Goal: Task Accomplishment & Management: Manage account settings

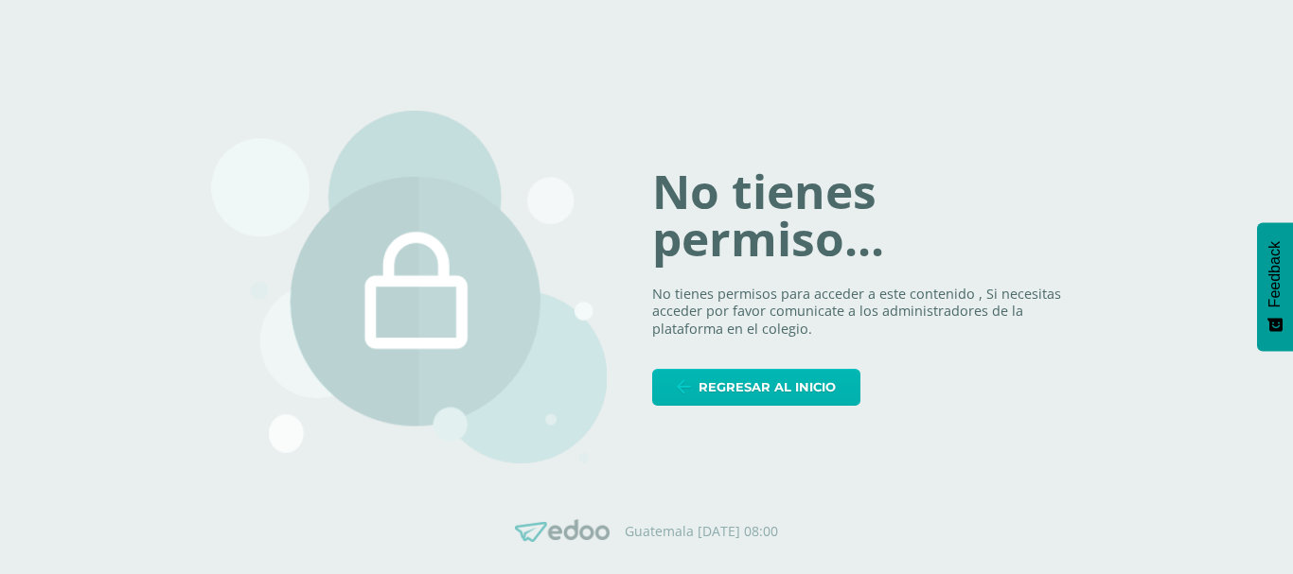
click at [764, 385] on span "Regresar al inicio" at bounding box center [766, 387] width 137 height 35
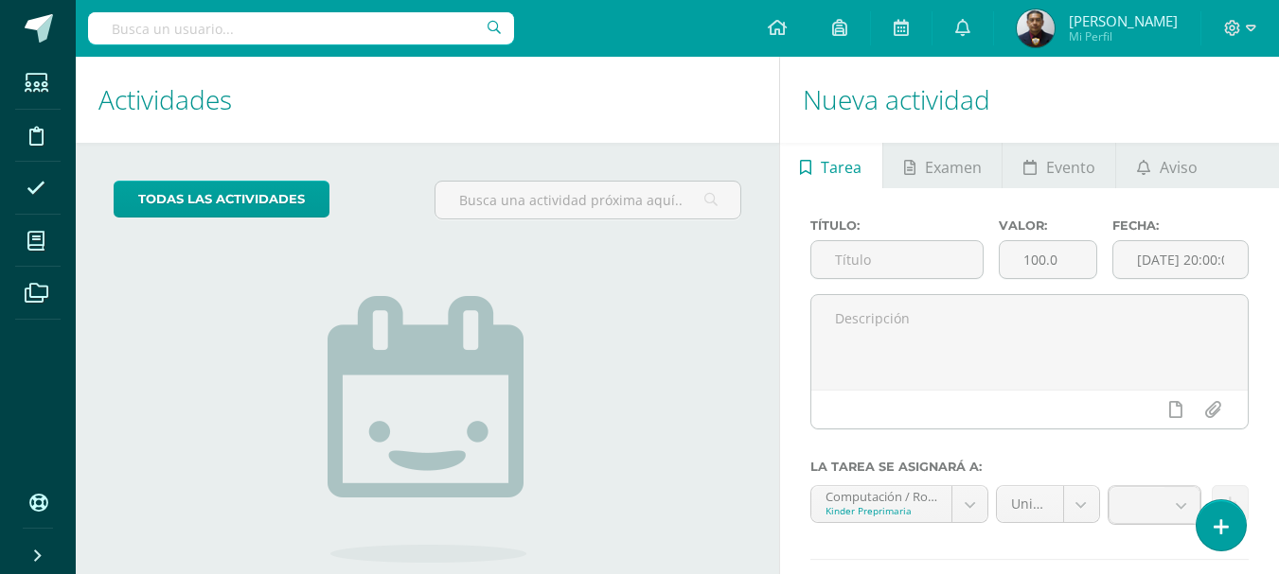
click at [255, 16] on input "text" at bounding box center [301, 28] width 426 height 32
type input "tercero"
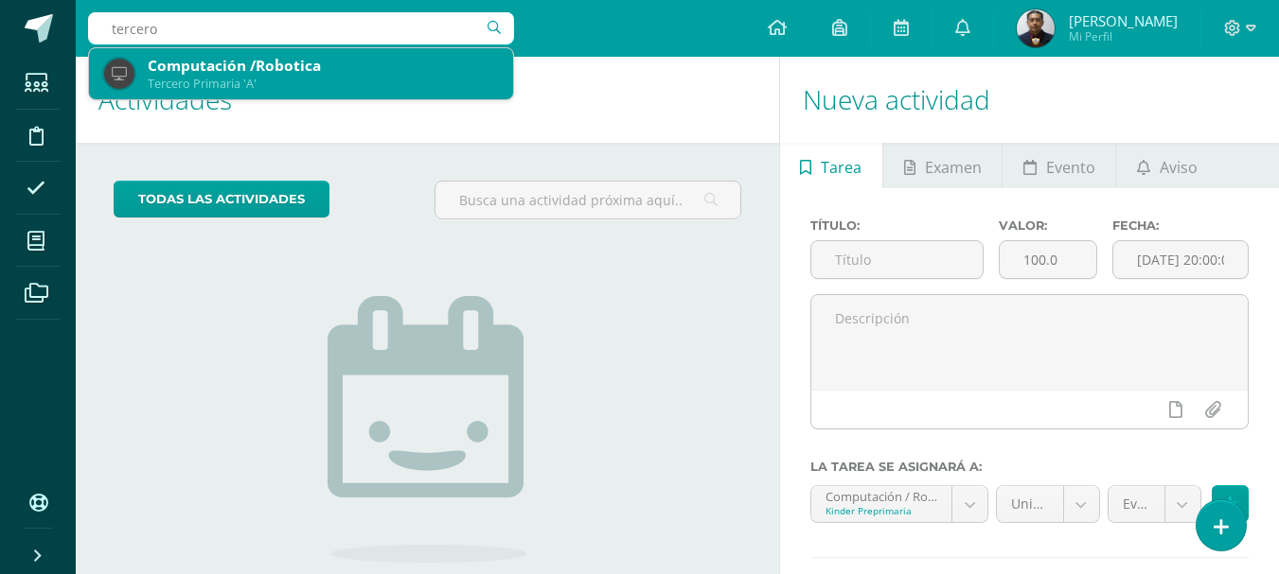
click at [252, 92] on div "Computación /Robotica Tercero Primaria 'A'" at bounding box center [301, 73] width 394 height 51
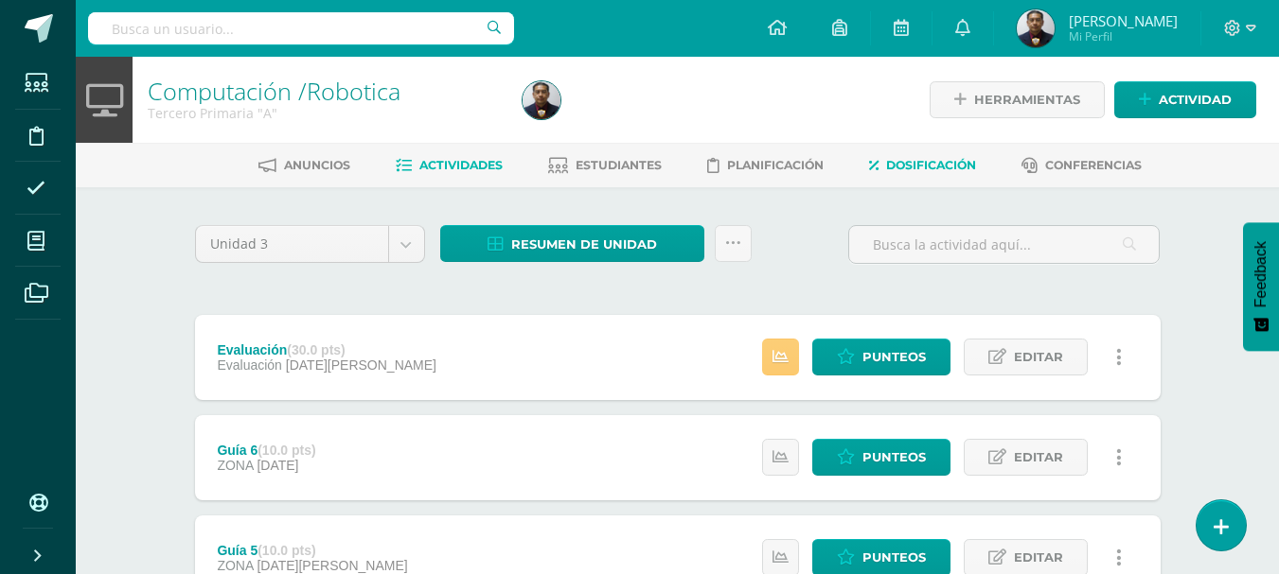
click at [965, 173] on link "Dosificación" at bounding box center [922, 165] width 107 height 30
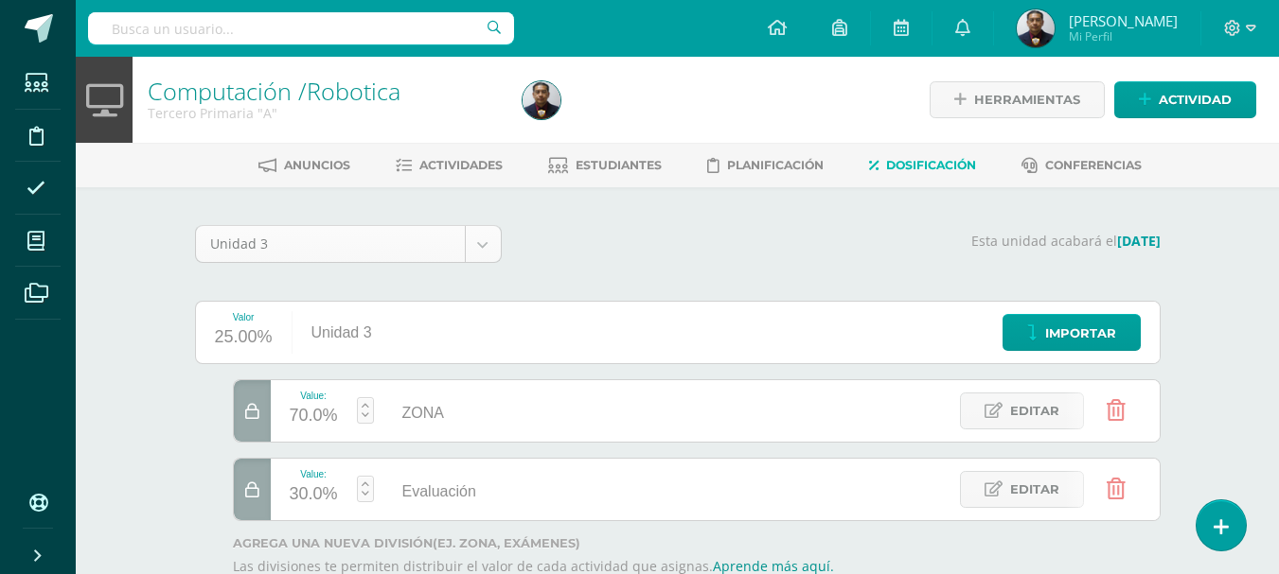
click at [490, 250] on body "Estudiantes Disciplina Asistencia Mis cursos Archivos Soporte Ayuda Reportar un…" at bounding box center [639, 346] width 1279 height 692
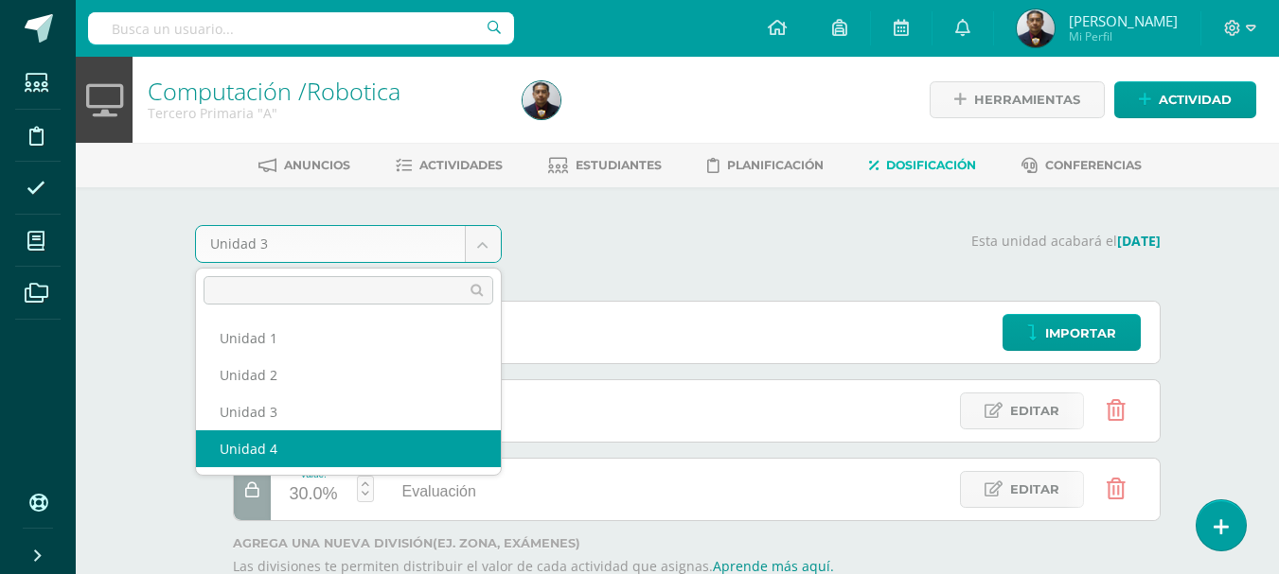
select select "Unidad 4"
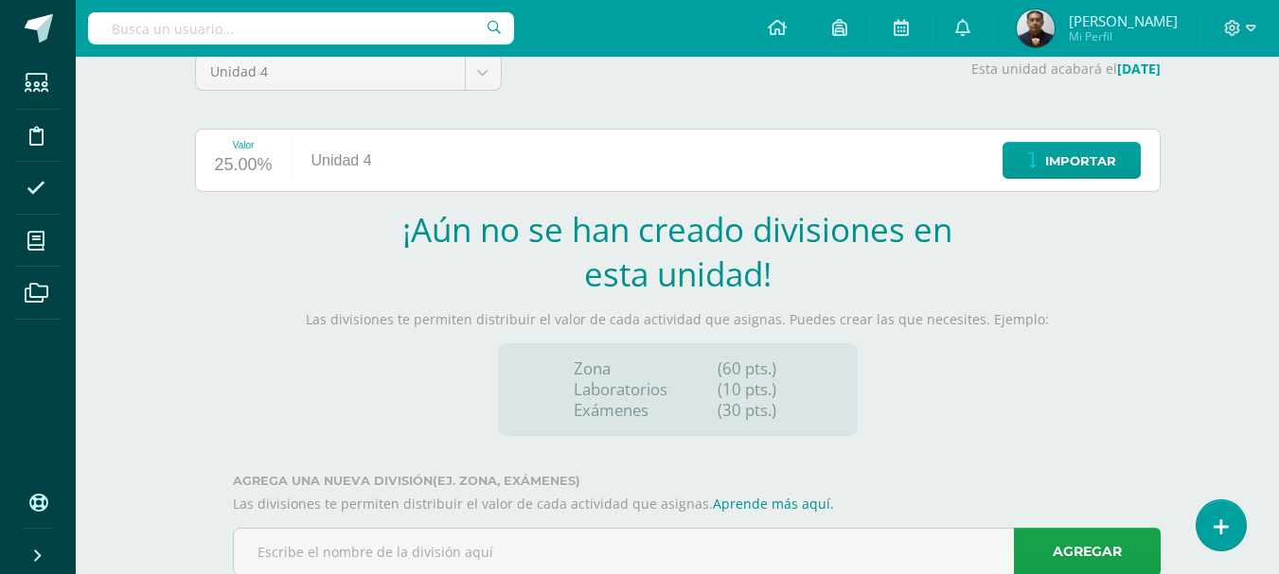
scroll to position [227, 0]
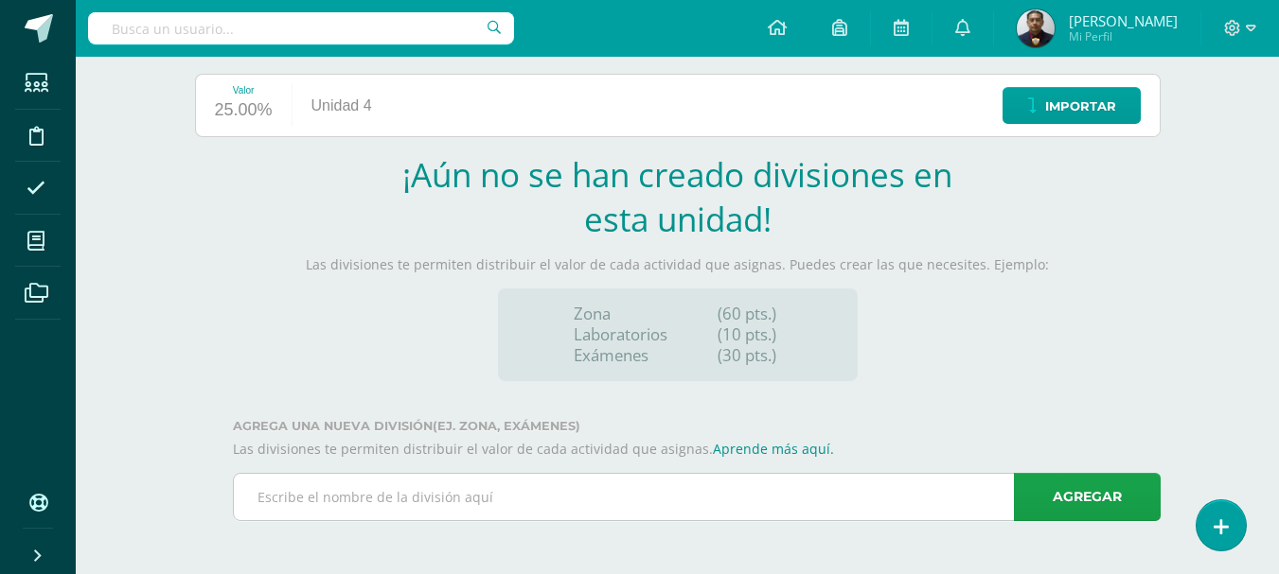
click at [691, 513] on input "text" at bounding box center [697, 497] width 926 height 46
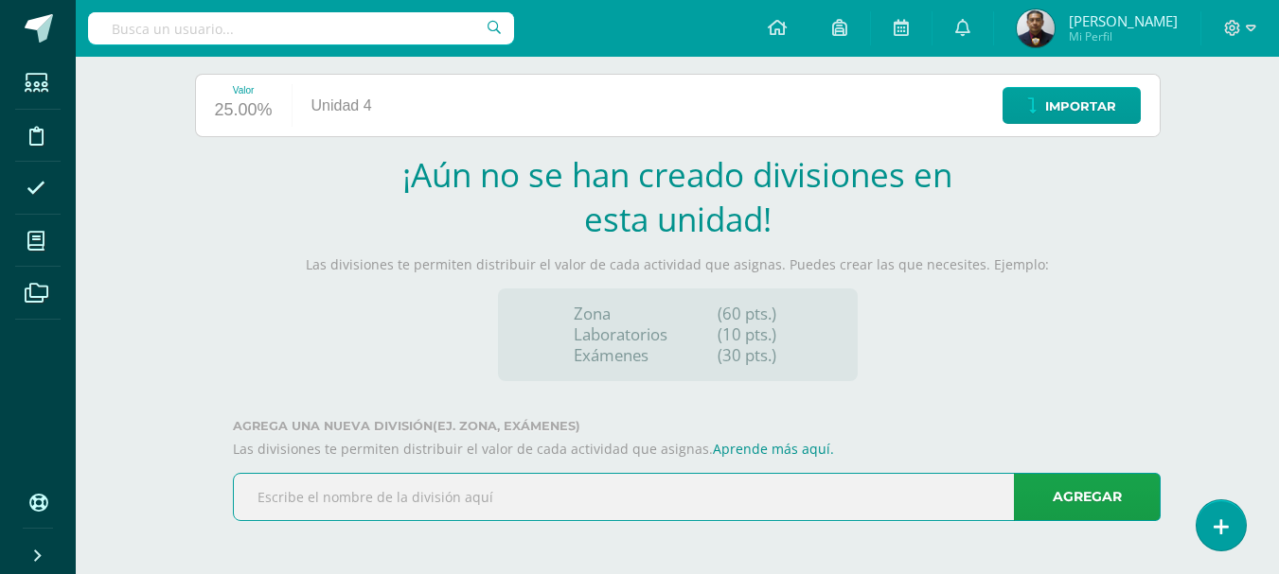
type input "ZONA"
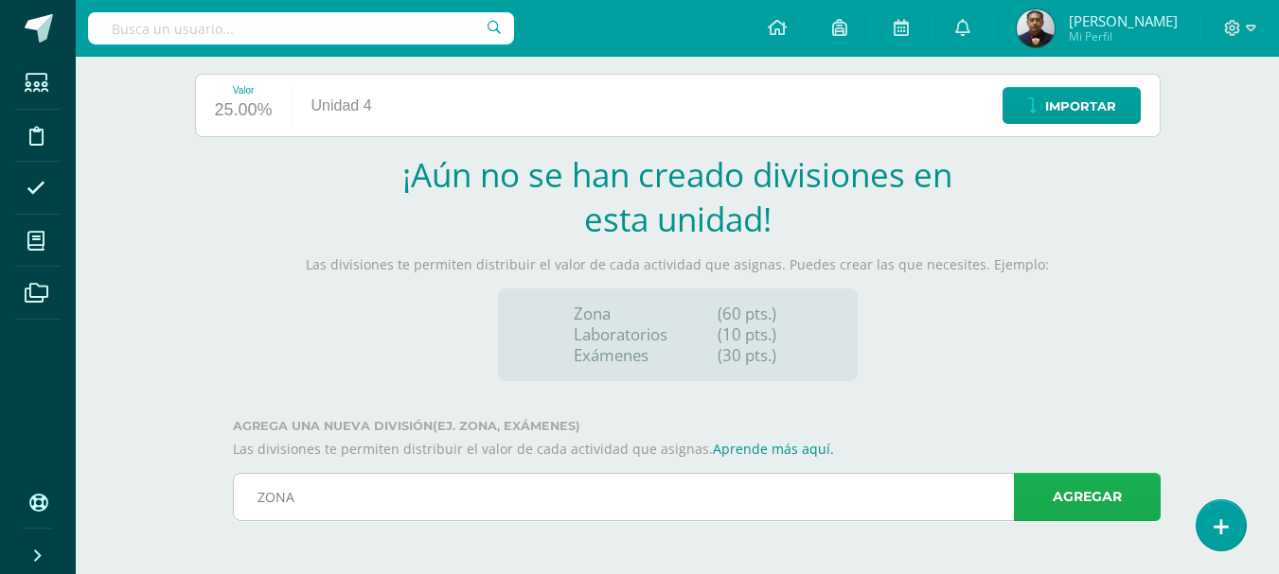
click at [1063, 503] on link "Agregar" at bounding box center [1087, 497] width 147 height 48
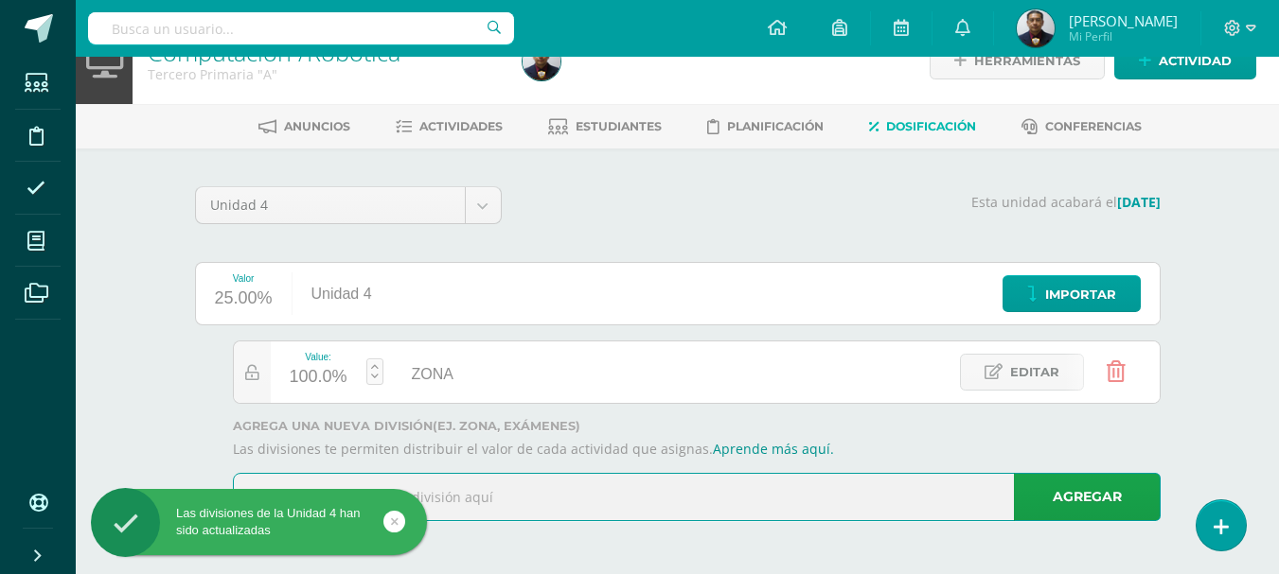
click at [601, 512] on input "text" at bounding box center [697, 497] width 926 height 46
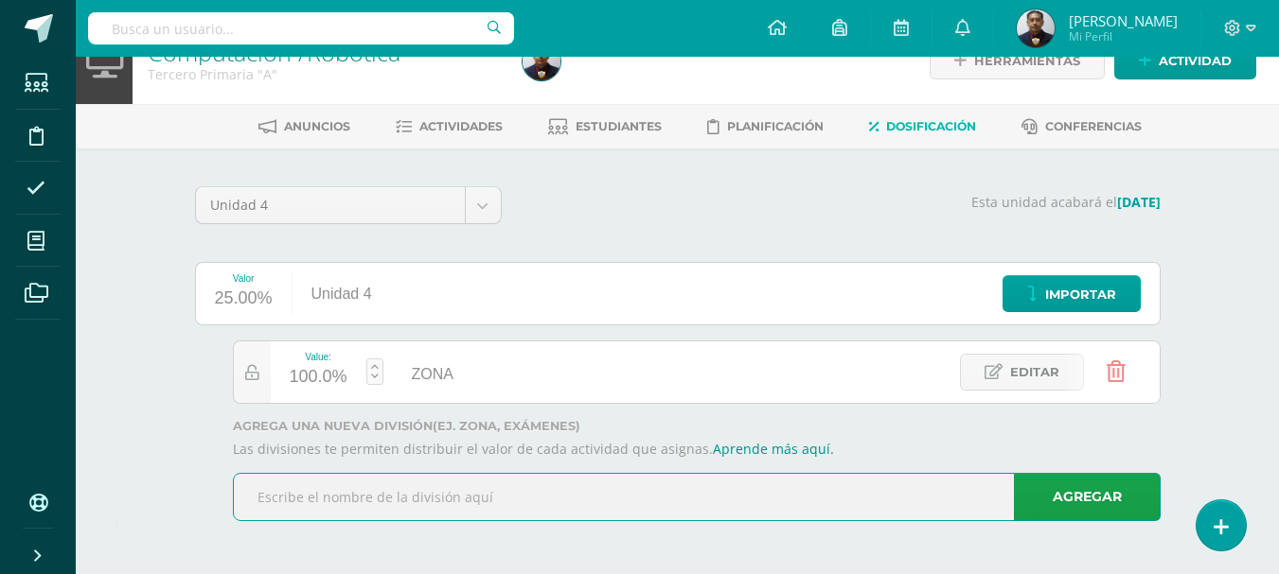
type input "Evaluación"
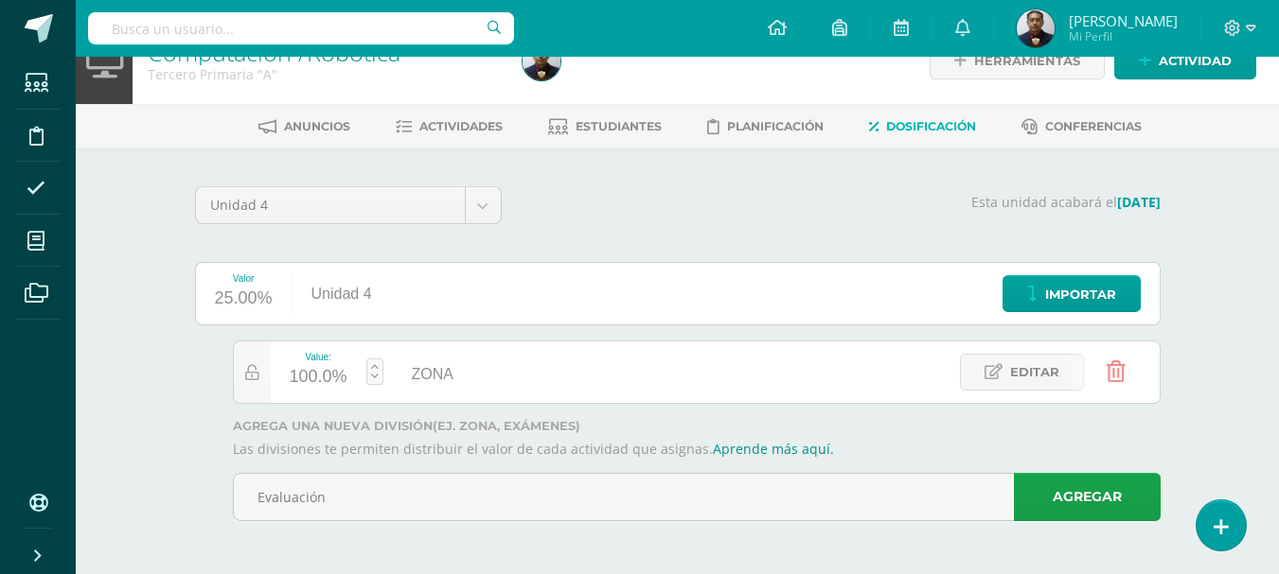
click at [1113, 501] on link "Agregar" at bounding box center [1087, 497] width 147 height 48
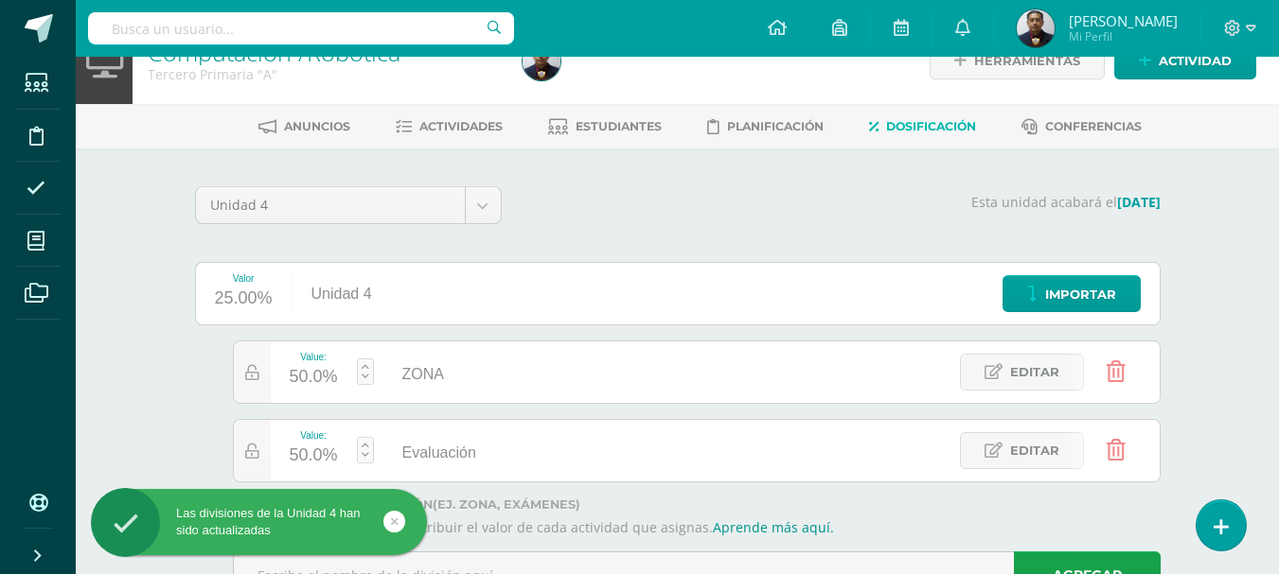
click at [293, 382] on div "50.0%" at bounding box center [314, 377] width 48 height 30
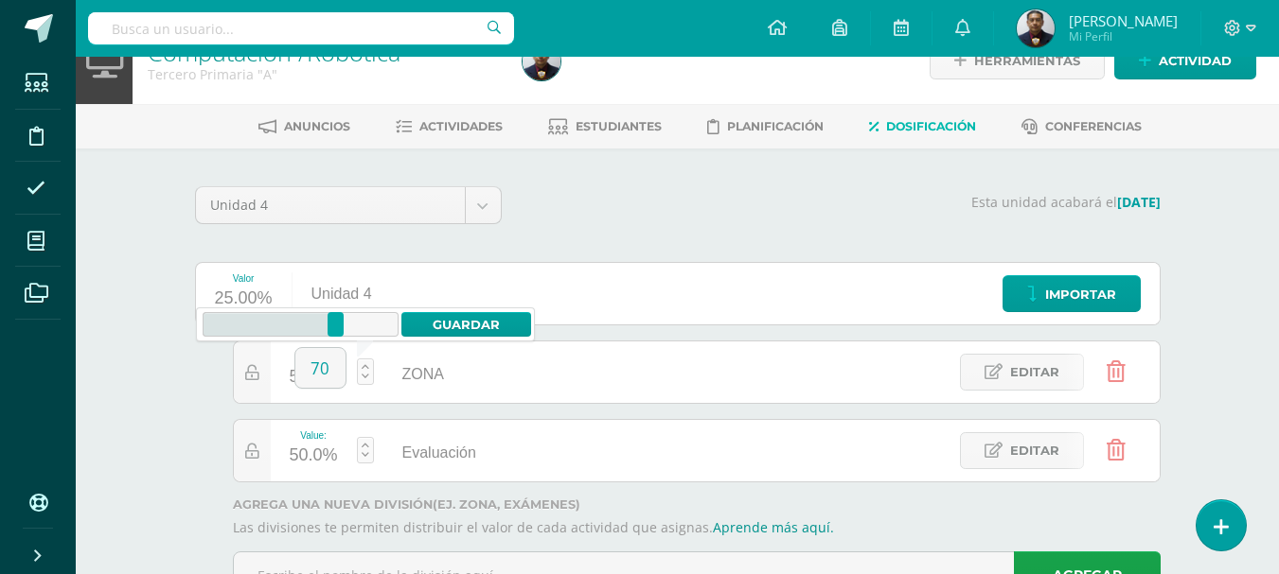
click at [1215, 375] on div "Computación /Robotica Tercero Primaria "A" Herramientas Detalle de asistencias …" at bounding box center [677, 335] width 1203 height 635
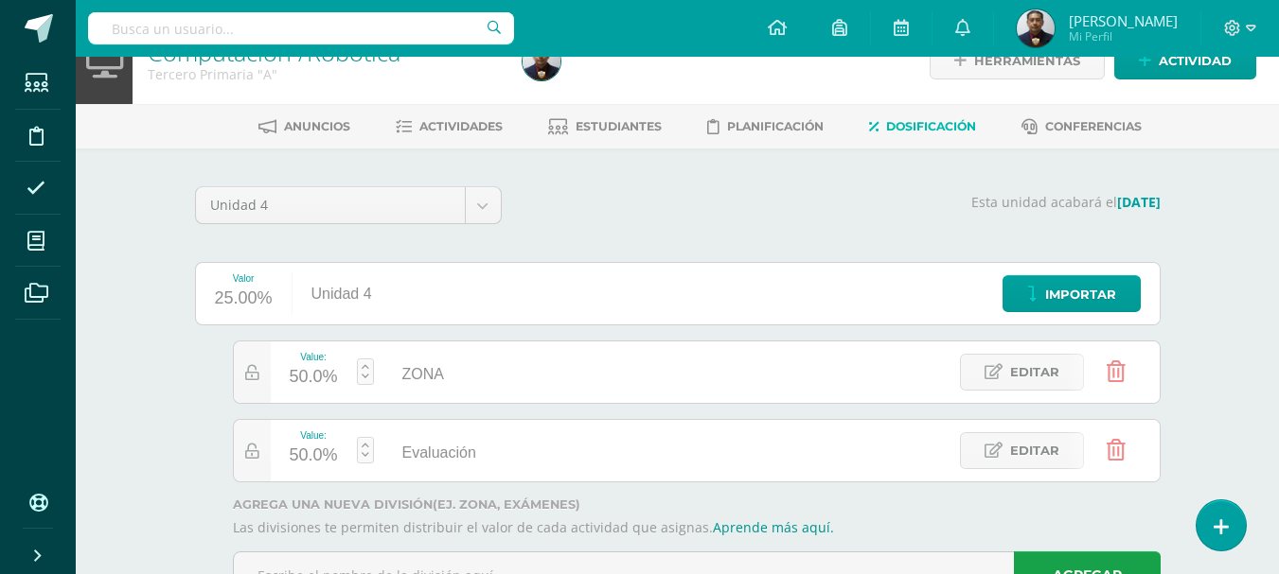
click at [320, 379] on div "50.0%" at bounding box center [314, 377] width 48 height 30
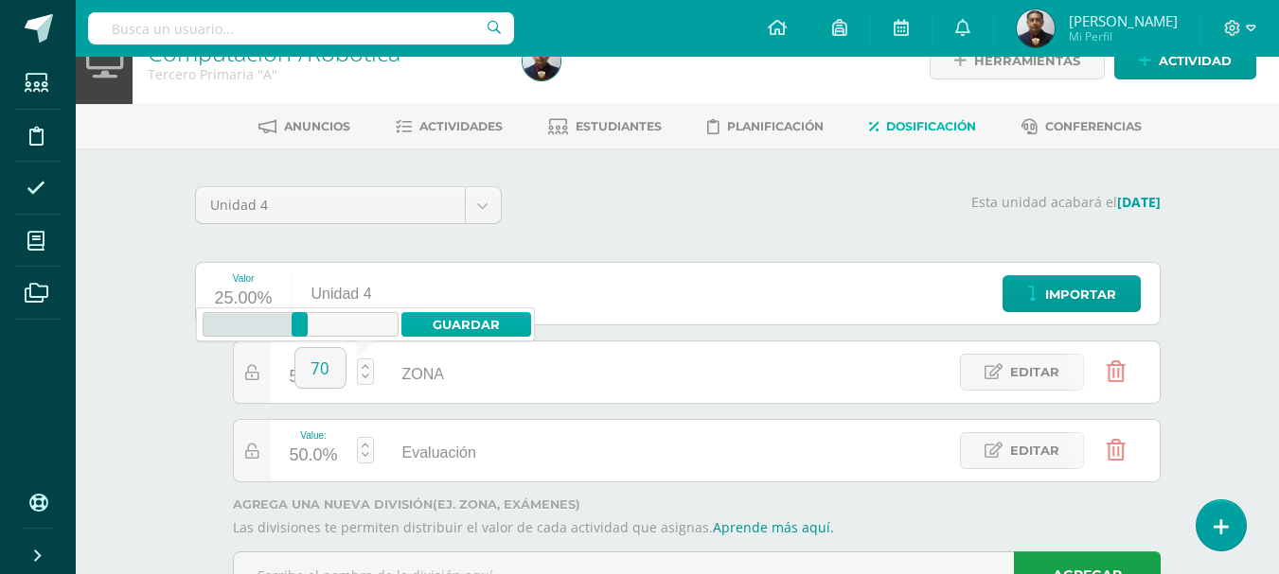
click at [450, 320] on link "Guardar" at bounding box center [466, 324] width 130 height 25
type input "70"
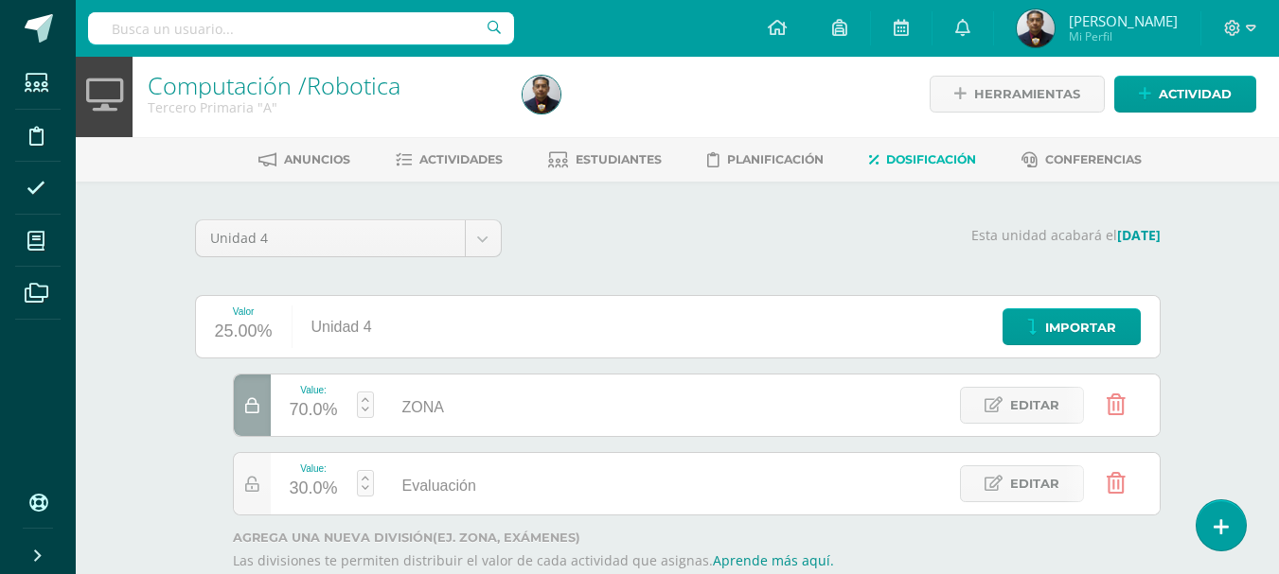
scroll to position [0, 0]
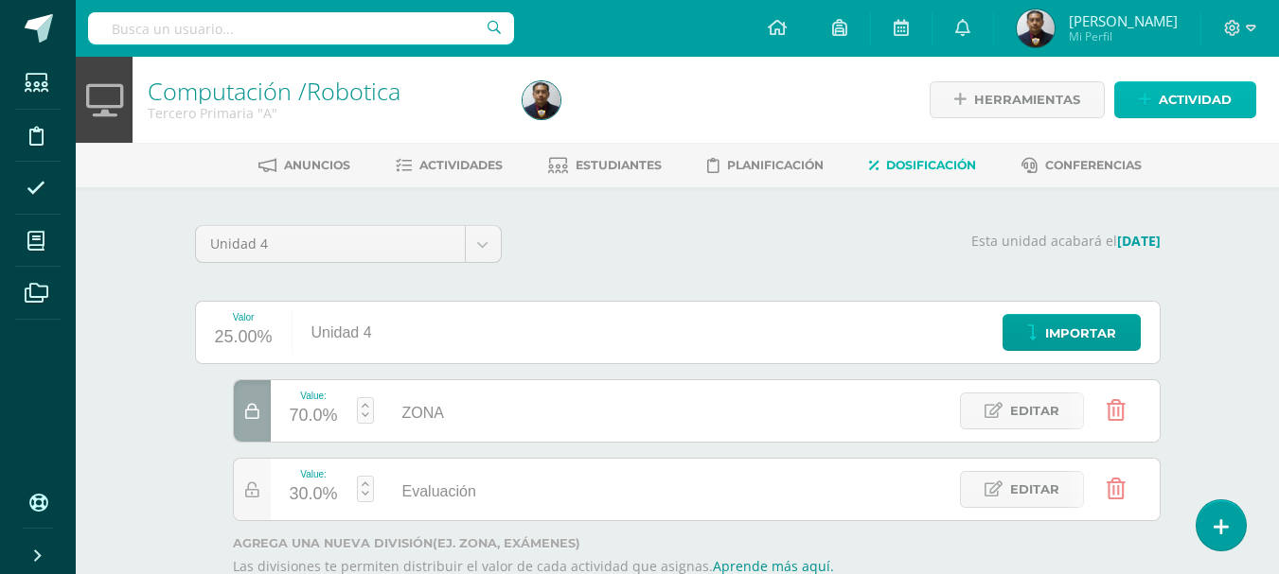
click at [1204, 103] on span "Actividad" at bounding box center [1194, 99] width 73 height 35
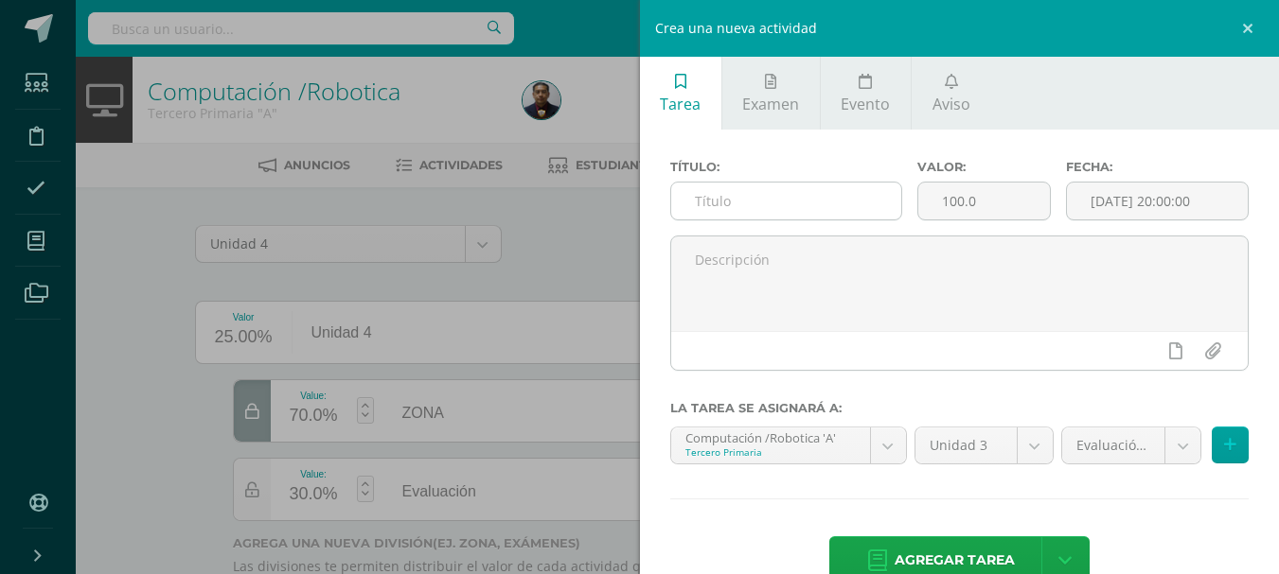
click at [834, 211] on input "text" at bounding box center [786, 201] width 230 height 37
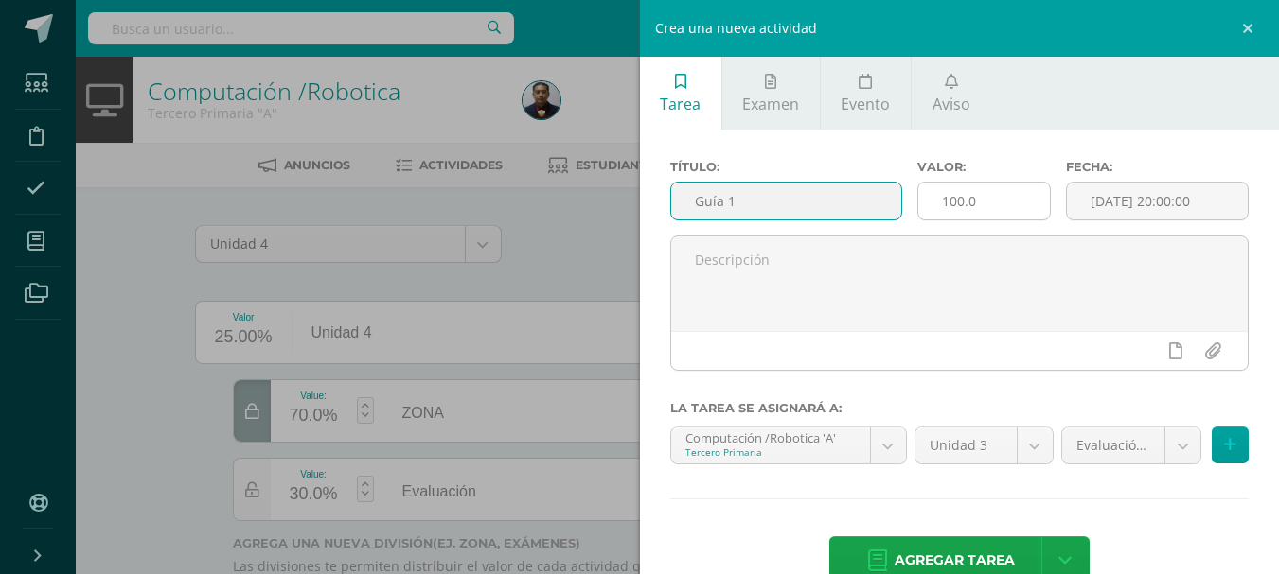
type input "Guía 1"
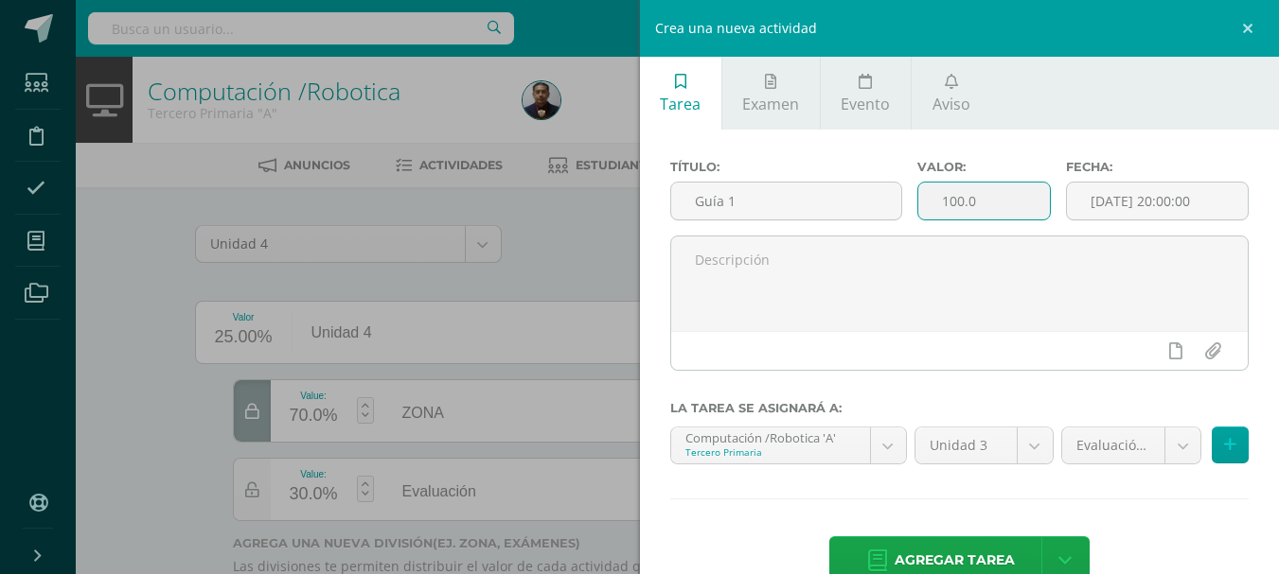
drag, startPoint x: 982, startPoint y: 202, endPoint x: 874, endPoint y: 226, distance: 110.7
click at [874, 226] on div "Título: Guía 1 Valor: 100.0 Fecha: 2025-08-12 20:00:00" at bounding box center [959, 198] width 594 height 76
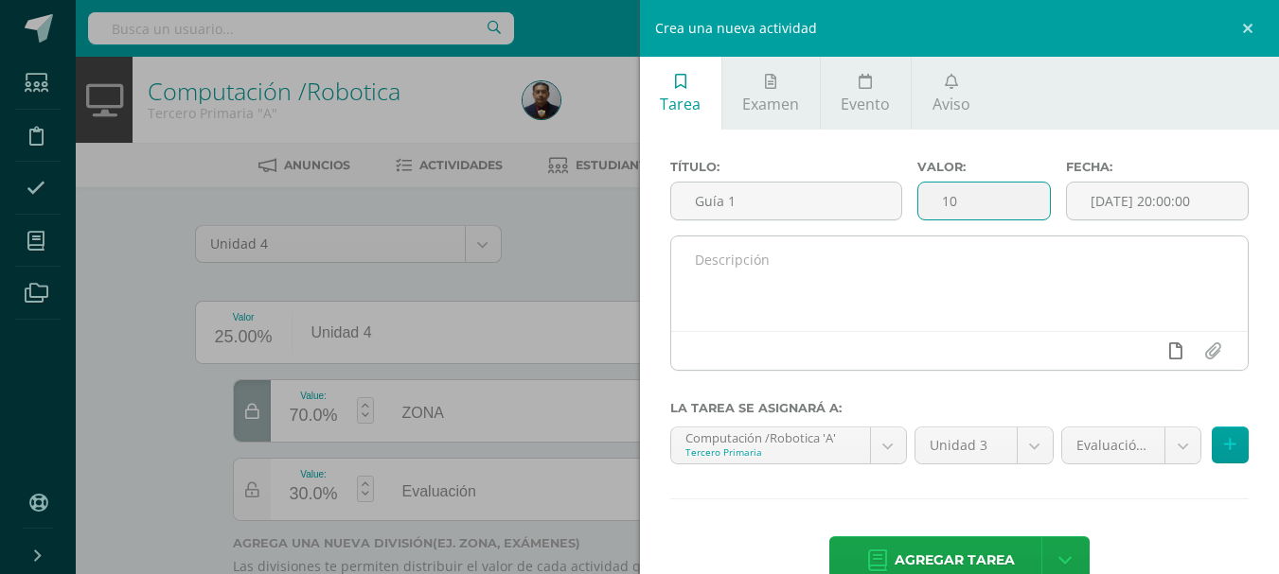
type input "10"
click at [1169, 356] on icon at bounding box center [1175, 351] width 13 height 17
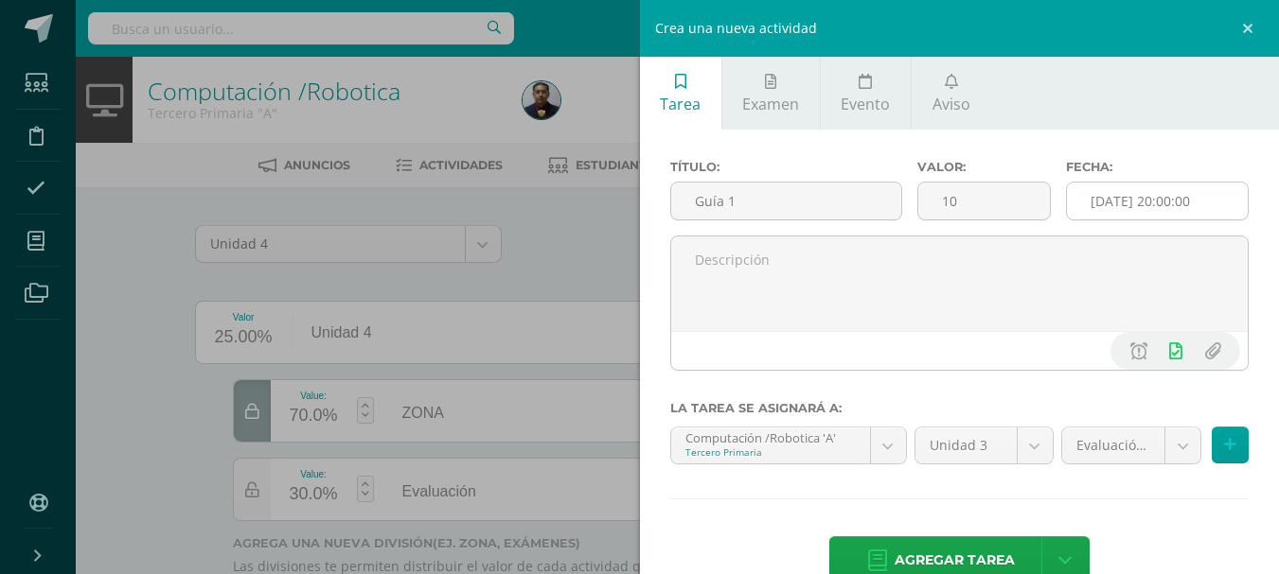
click at [1203, 193] on input "[DATE] 20:00:00" at bounding box center [1157, 201] width 181 height 37
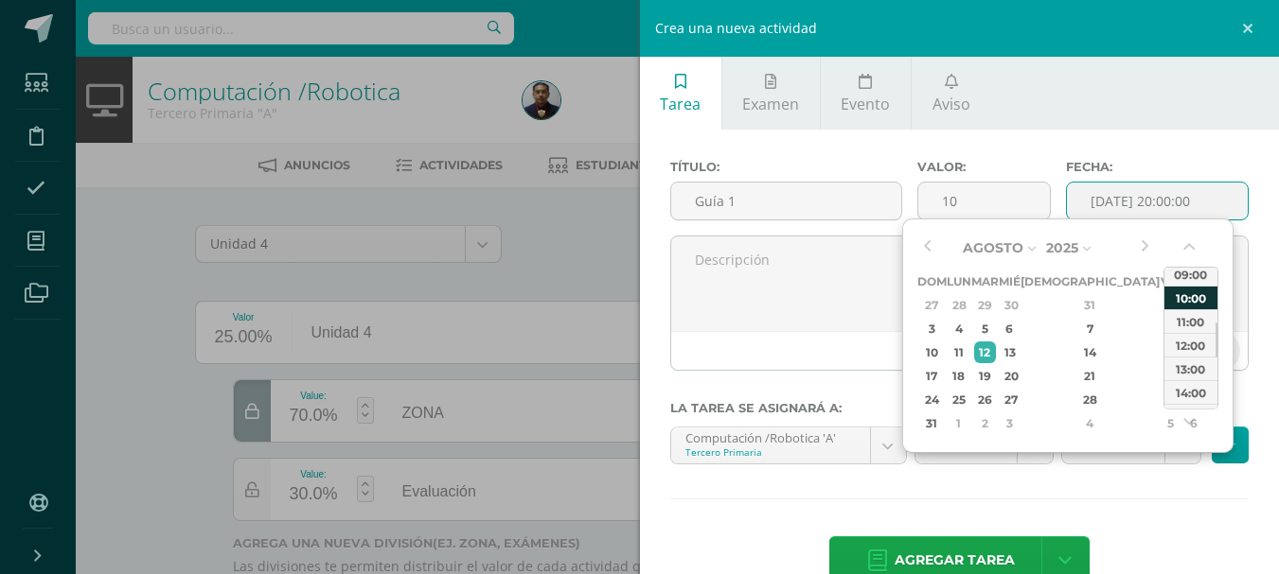
click at [1199, 299] on div "10:00" at bounding box center [1190, 298] width 53 height 24
type input "2025-08-12 10:00"
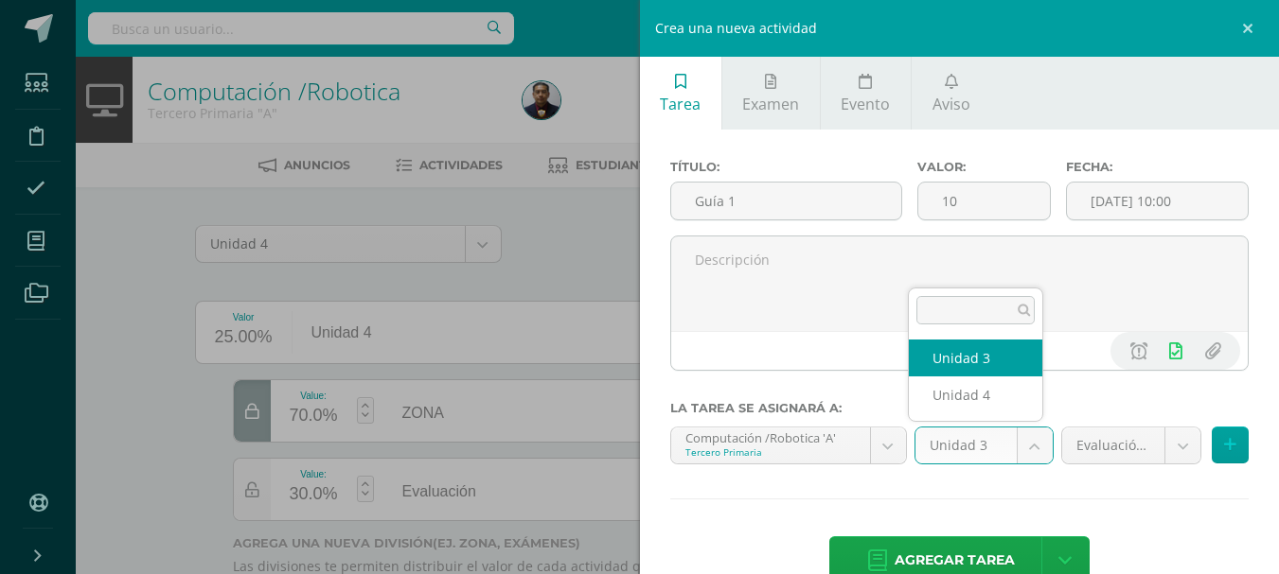
click at [1023, 444] on body "Las divisiones de la Unidad 4 han sido actualizadas Las divisiones de la Unidad…" at bounding box center [639, 346] width 1279 height 692
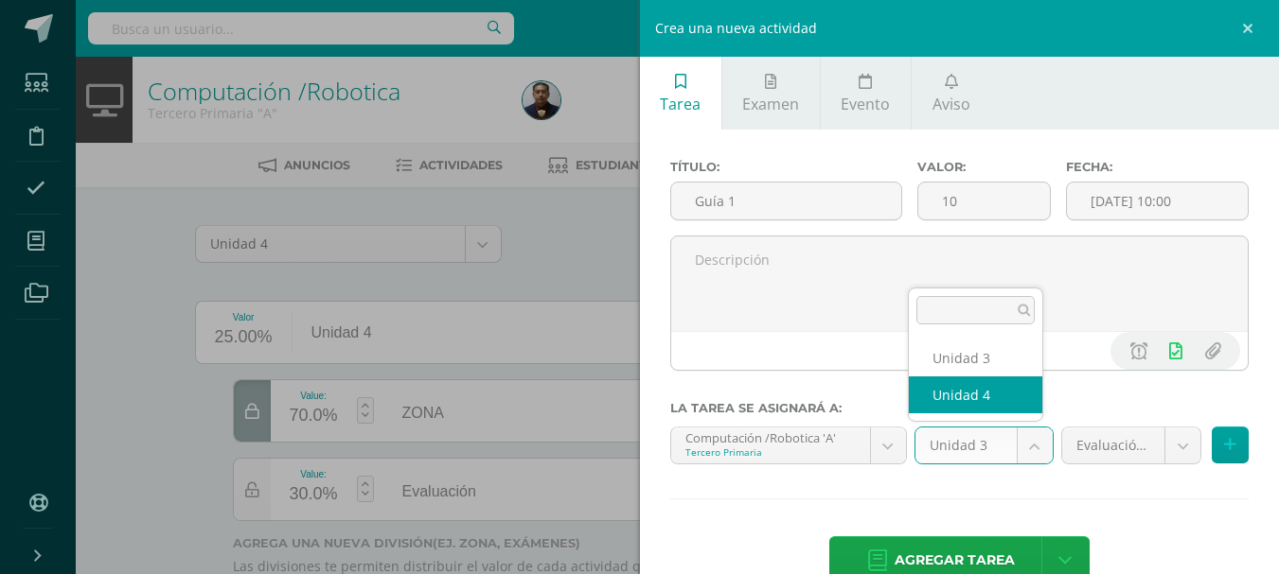
select select "112897"
drag, startPoint x: 1190, startPoint y: 446, endPoint x: 1174, endPoint y: 445, distance: 15.2
click at [1188, 446] on div "Evaluación (30.0pts) Evaluación (30.0pts) ZONA (70.0pts)" at bounding box center [1155, 453] width 196 height 53
click at [1174, 445] on body "Las divisiones de la Unidad 4 han sido actualizadas Las divisiones de la Unidad…" at bounding box center [639, 346] width 1279 height 692
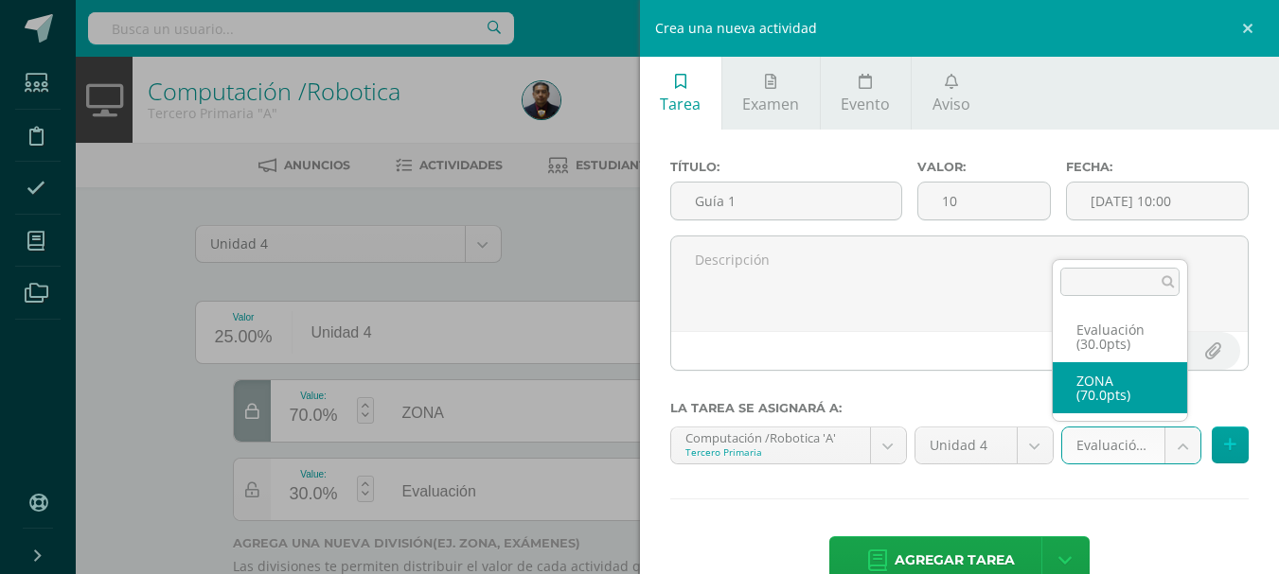
select select "122444"
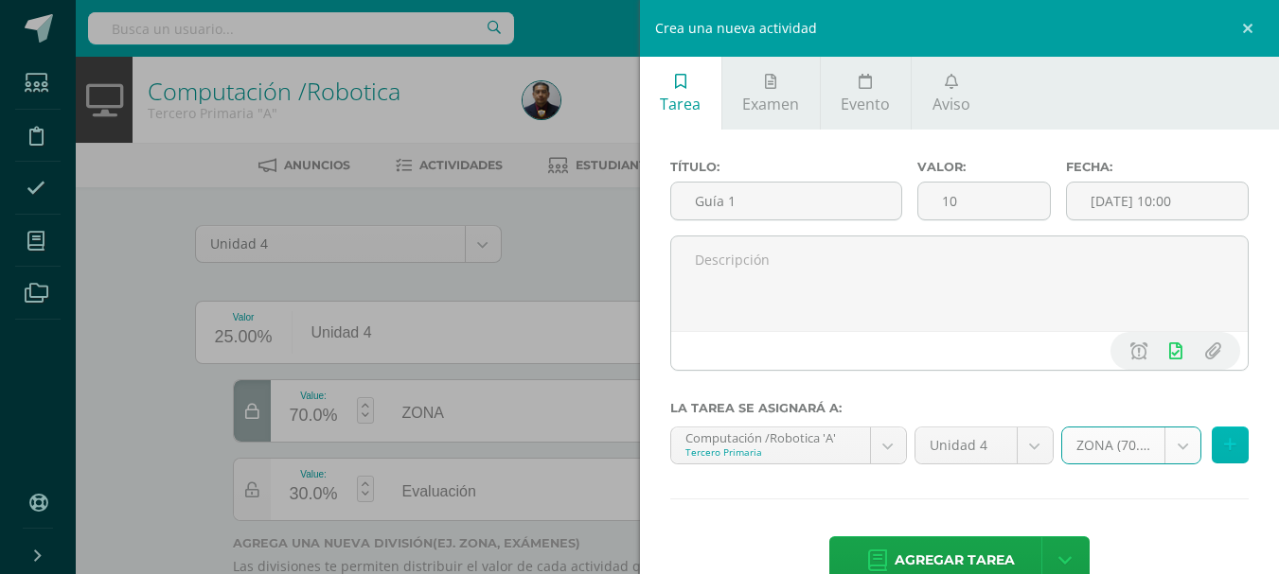
click at [1220, 435] on button at bounding box center [1229, 445] width 37 height 37
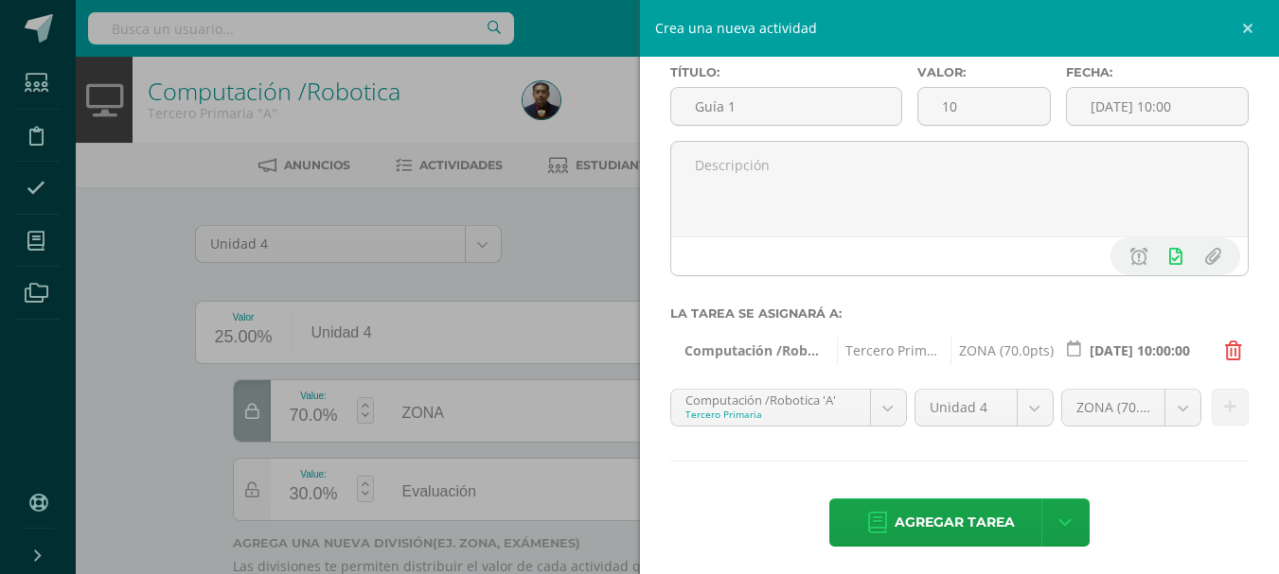
scroll to position [101, 0]
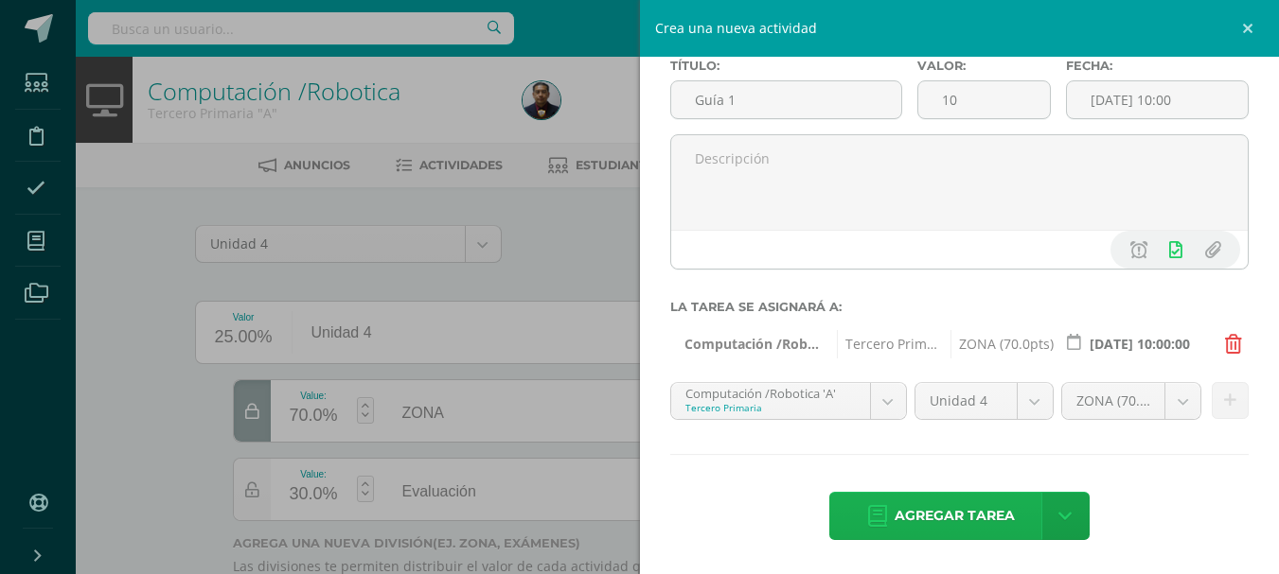
click at [978, 513] on span "Agregar tarea" at bounding box center [954, 516] width 120 height 46
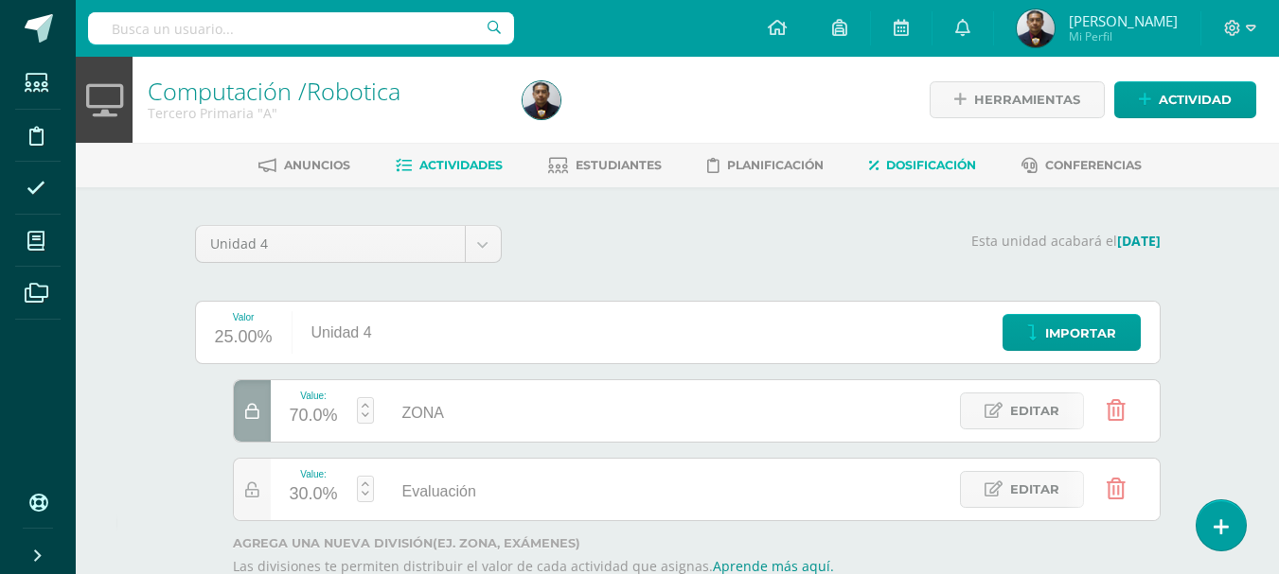
click at [487, 167] on span "Actividades" at bounding box center [460, 165] width 83 height 14
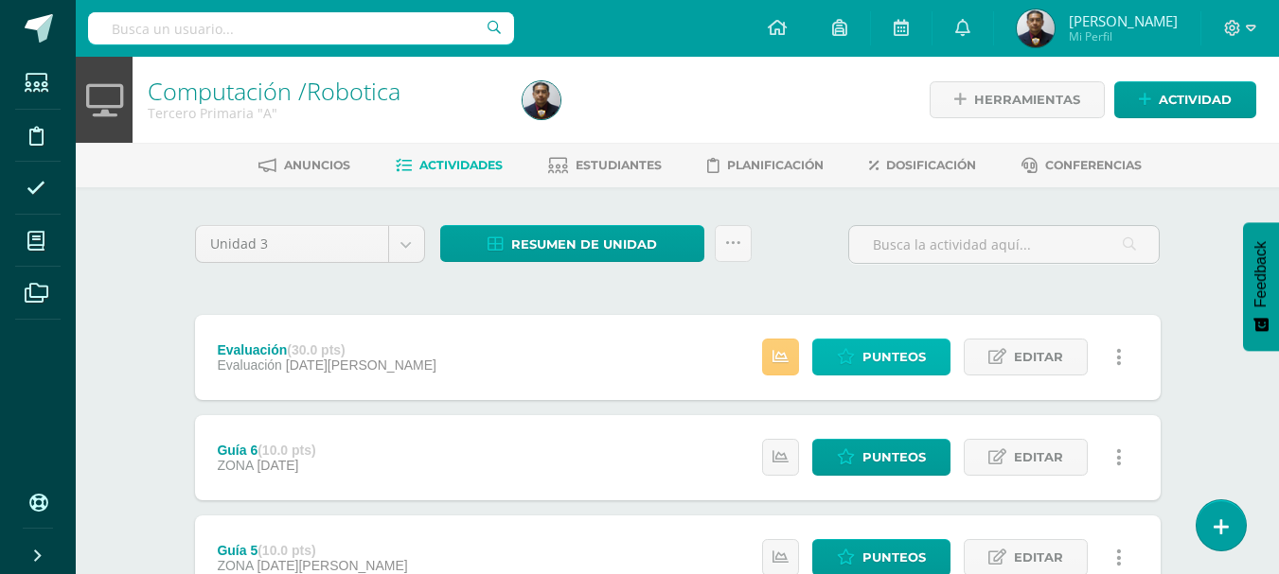
click at [903, 360] on span "Punteos" at bounding box center [893, 357] width 63 height 35
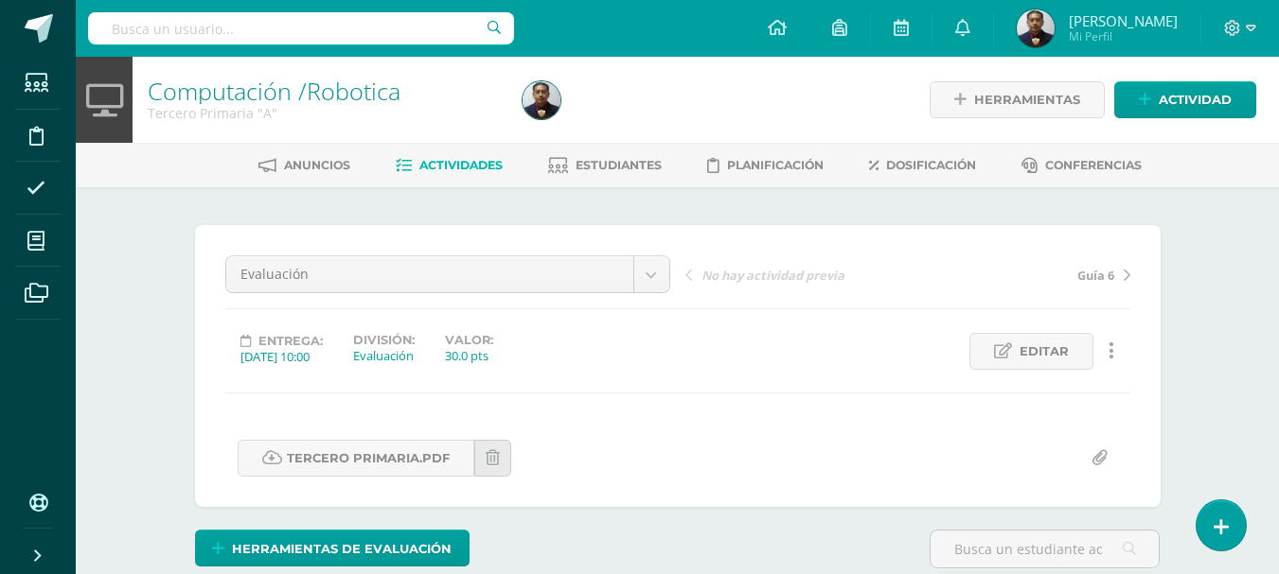
scroll to position [1, 0]
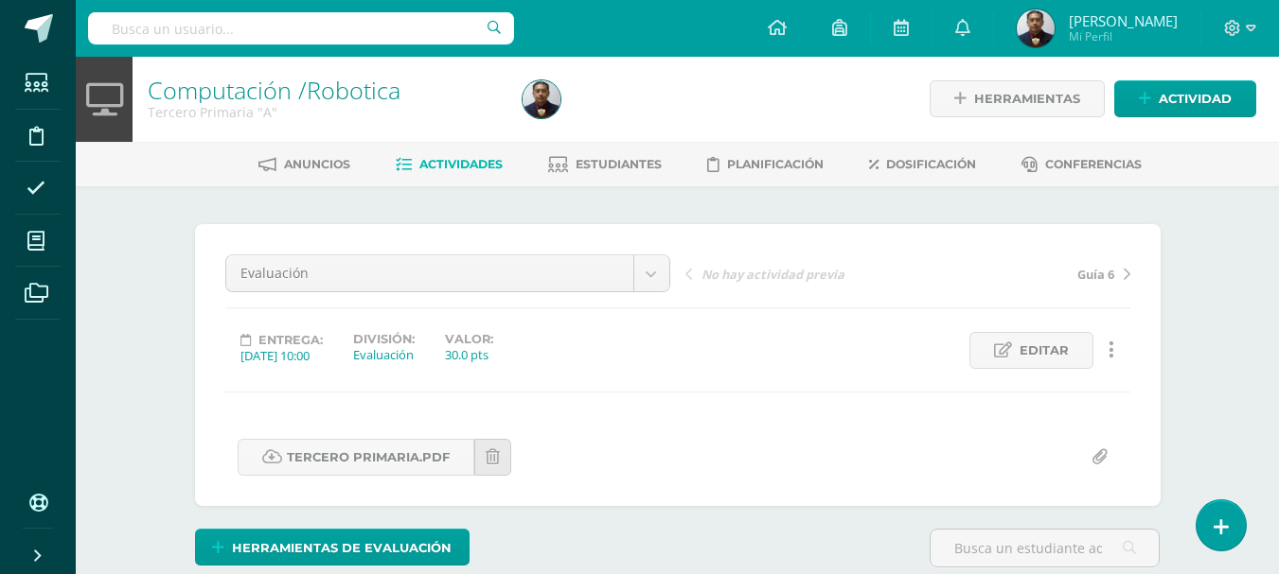
click at [483, 159] on span "Actividades" at bounding box center [460, 164] width 83 height 14
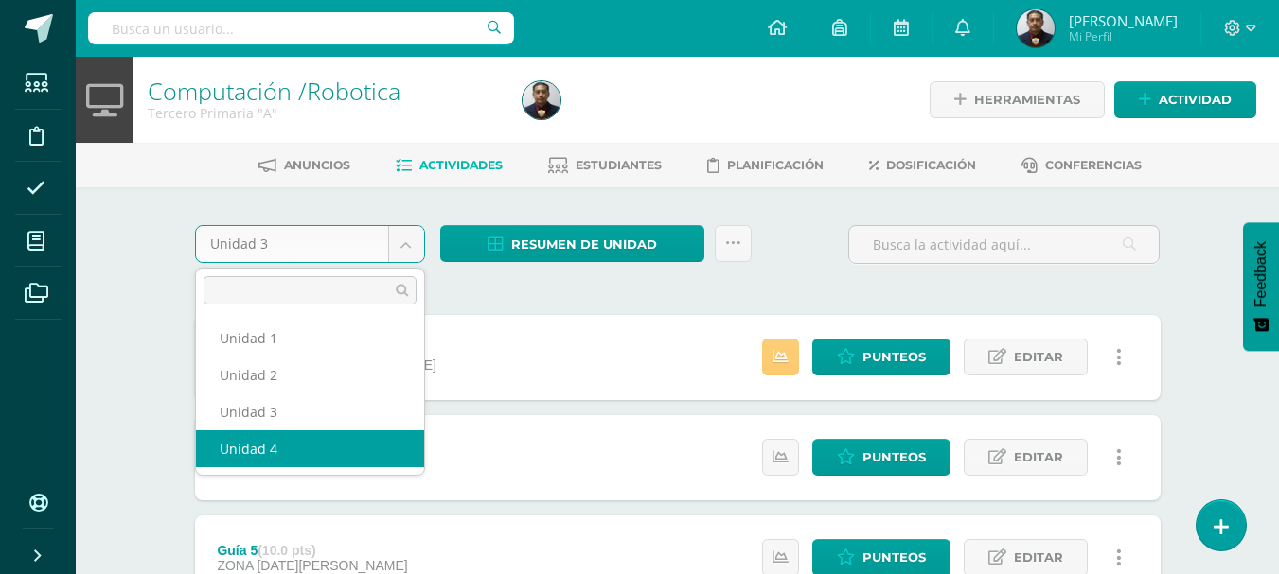
select select "Unidad 4"
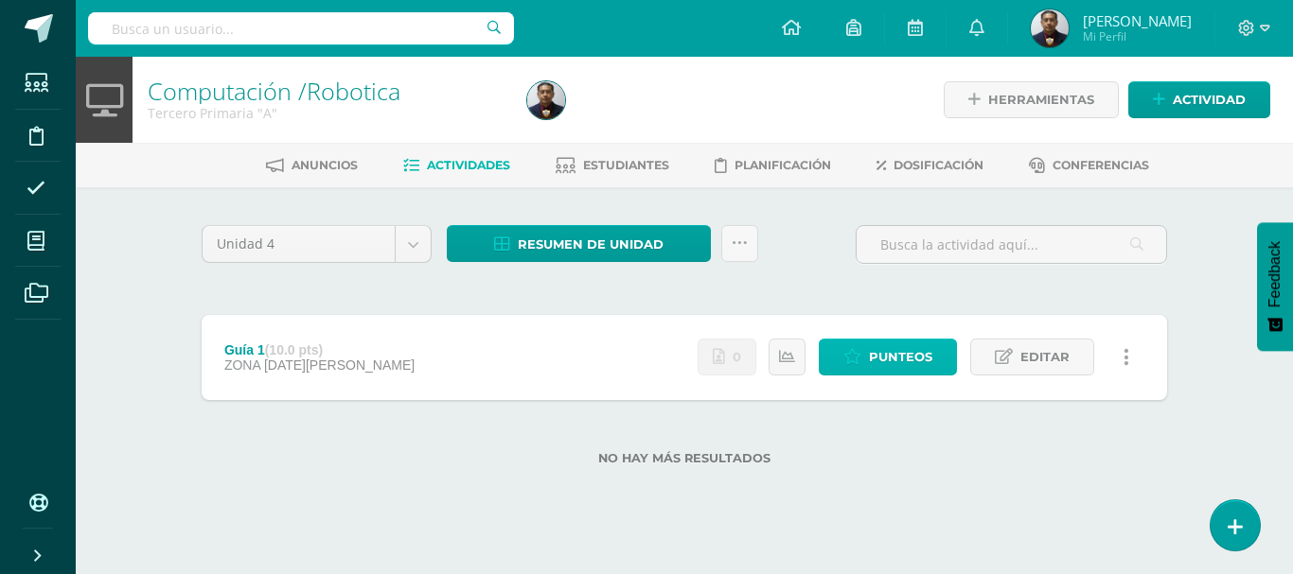
click at [927, 366] on span "Punteos" at bounding box center [900, 357] width 63 height 35
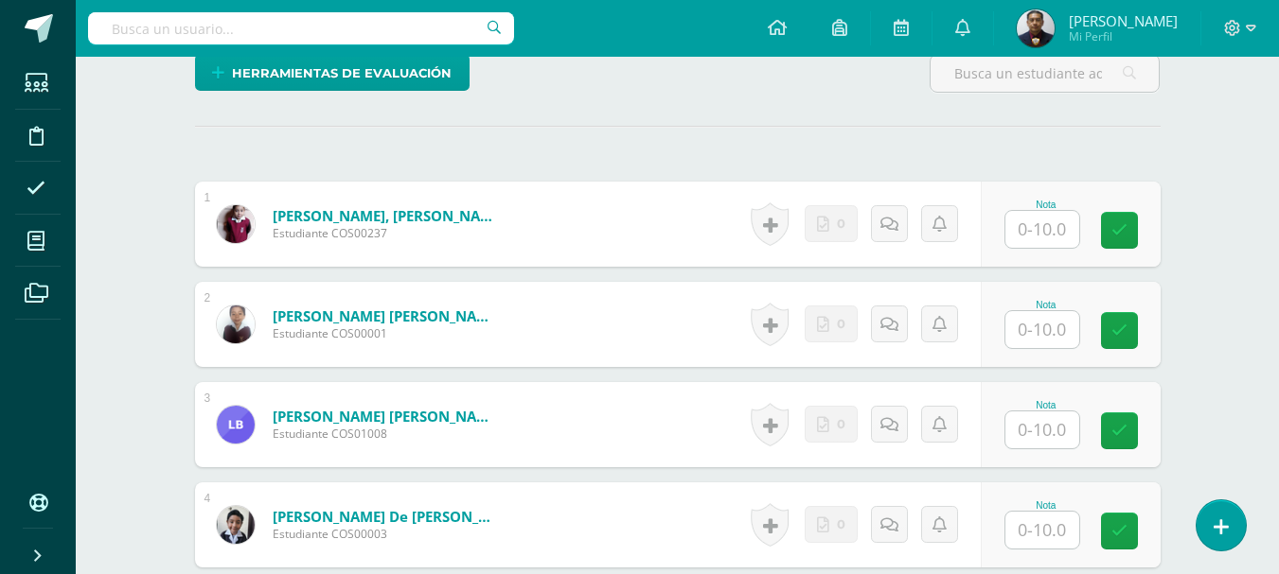
scroll to position [571, 0]
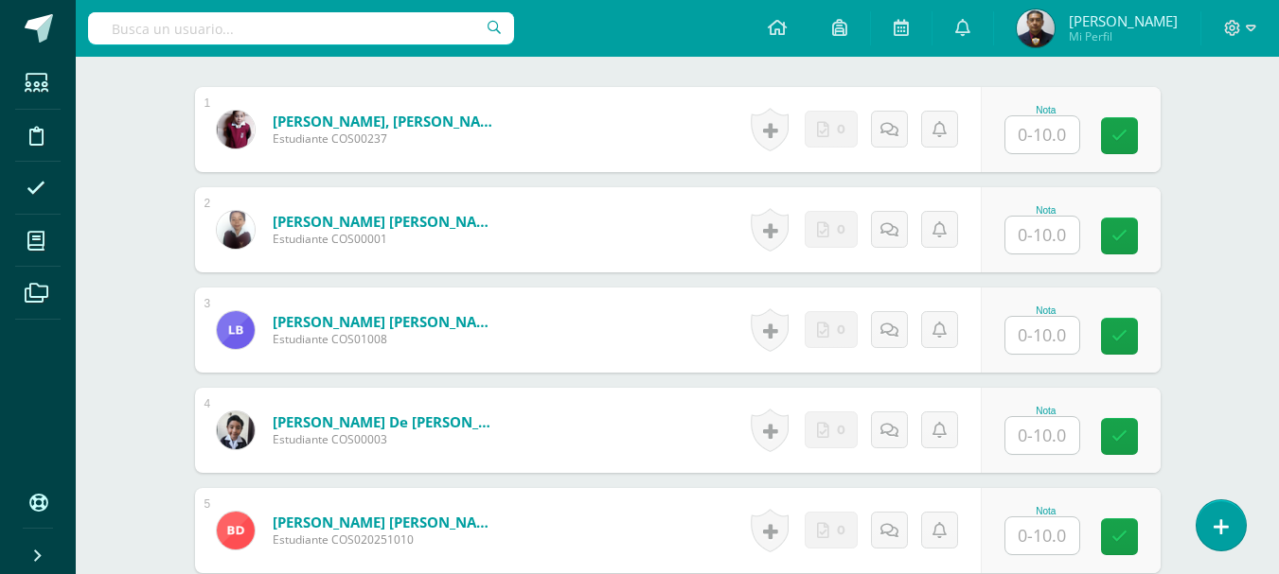
click at [1044, 123] on input "text" at bounding box center [1042, 134] width 74 height 37
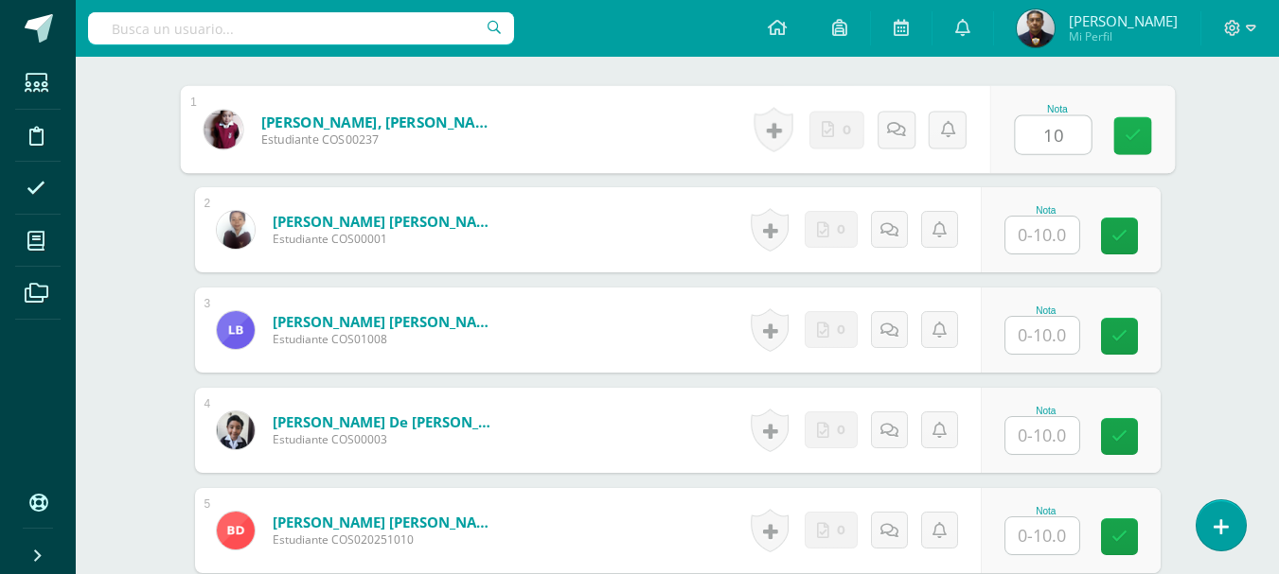
type input "10"
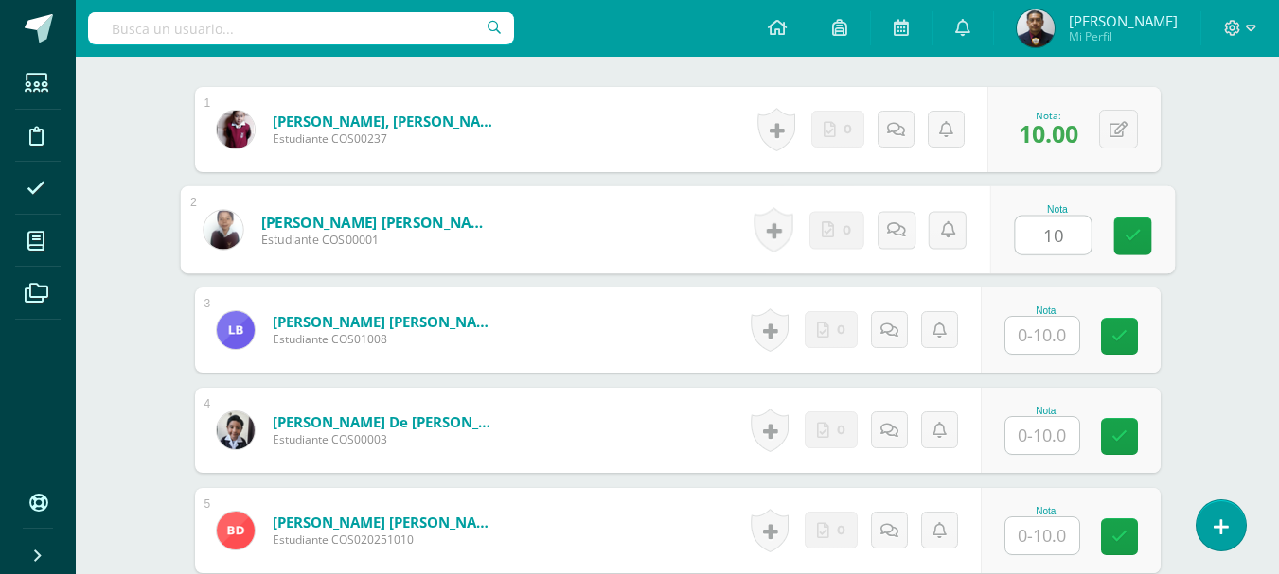
type input "10"
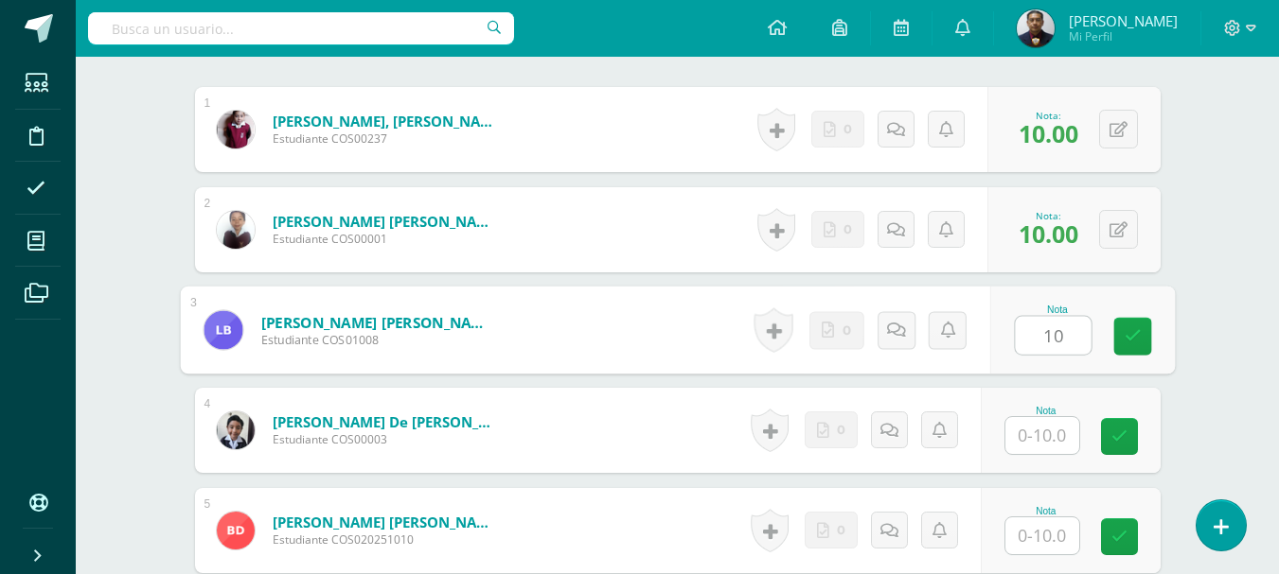
type input "10"
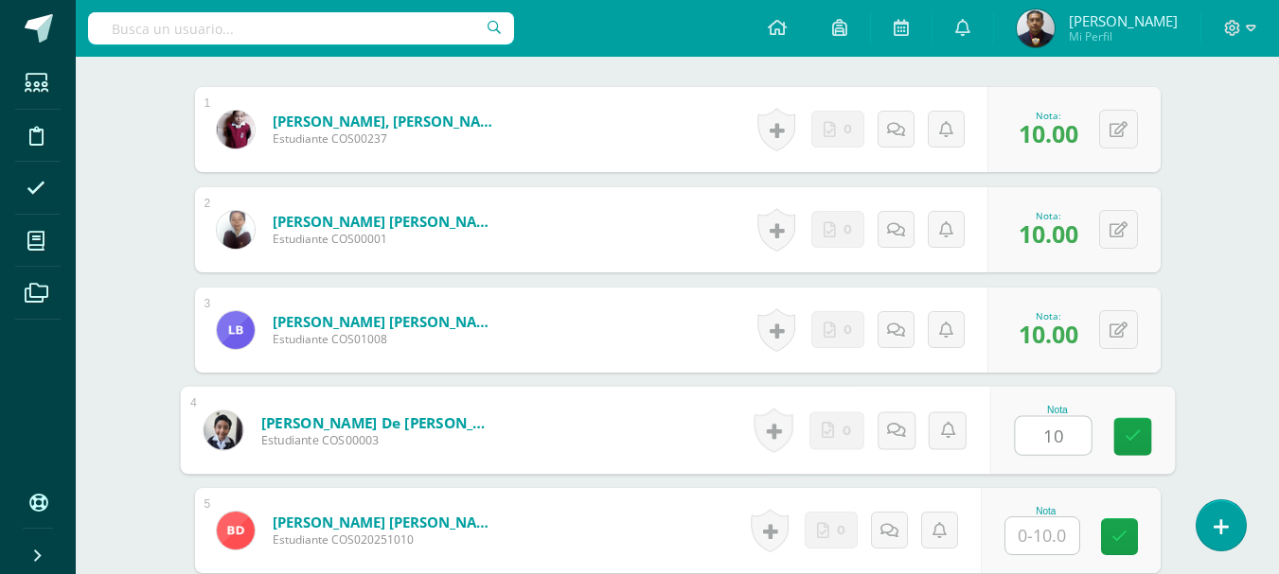
type input "10"
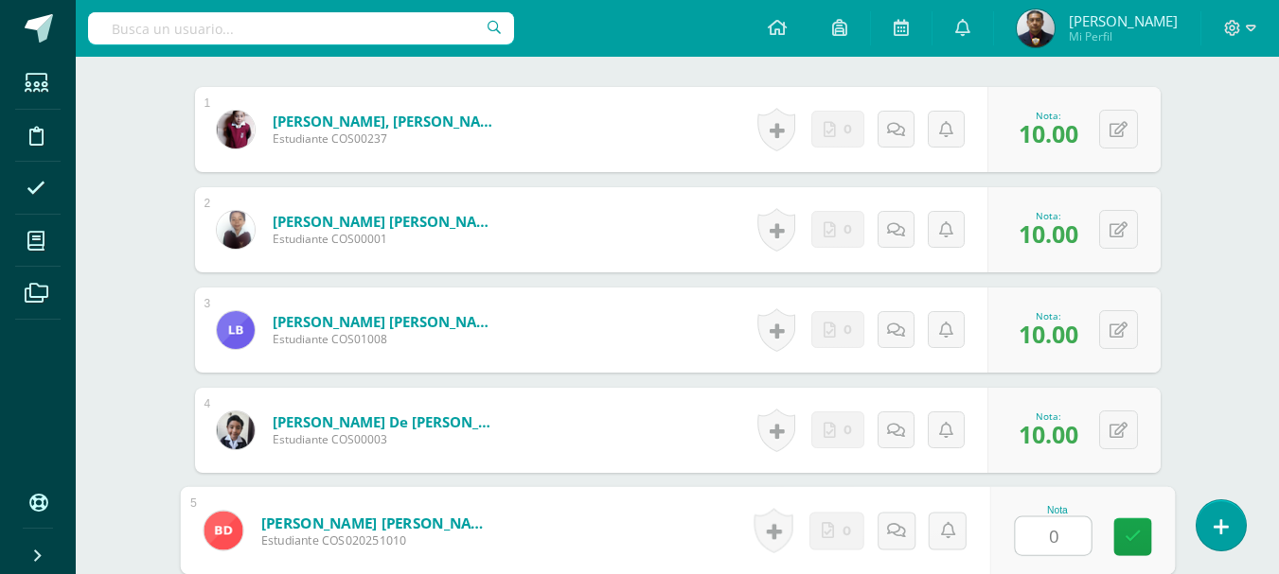
type input "0"
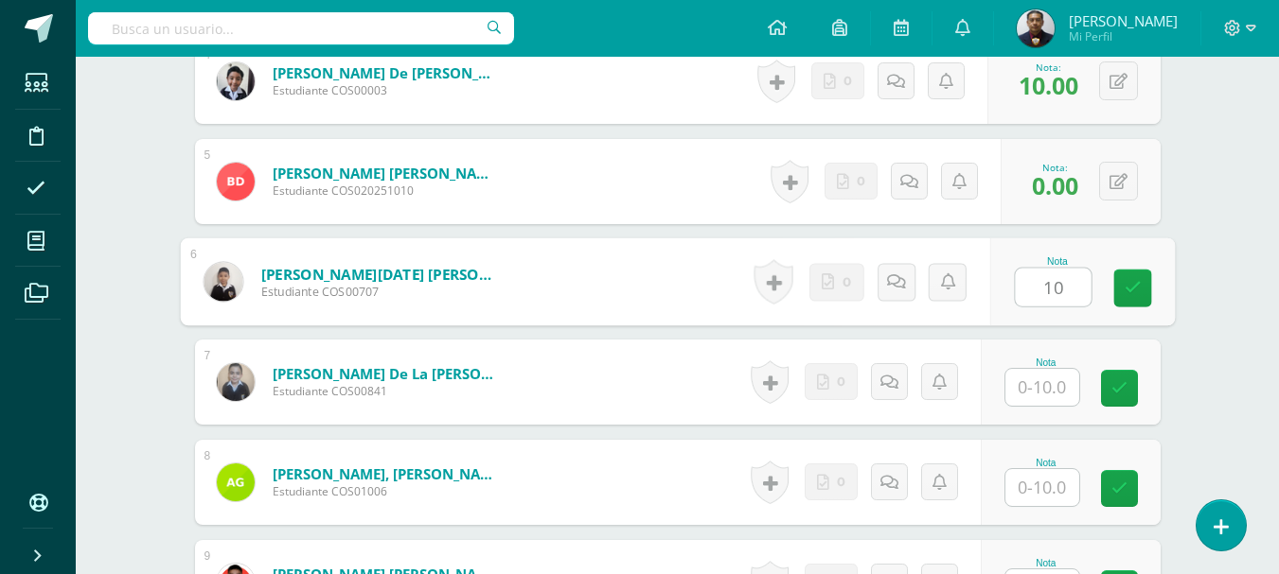
type input "10"
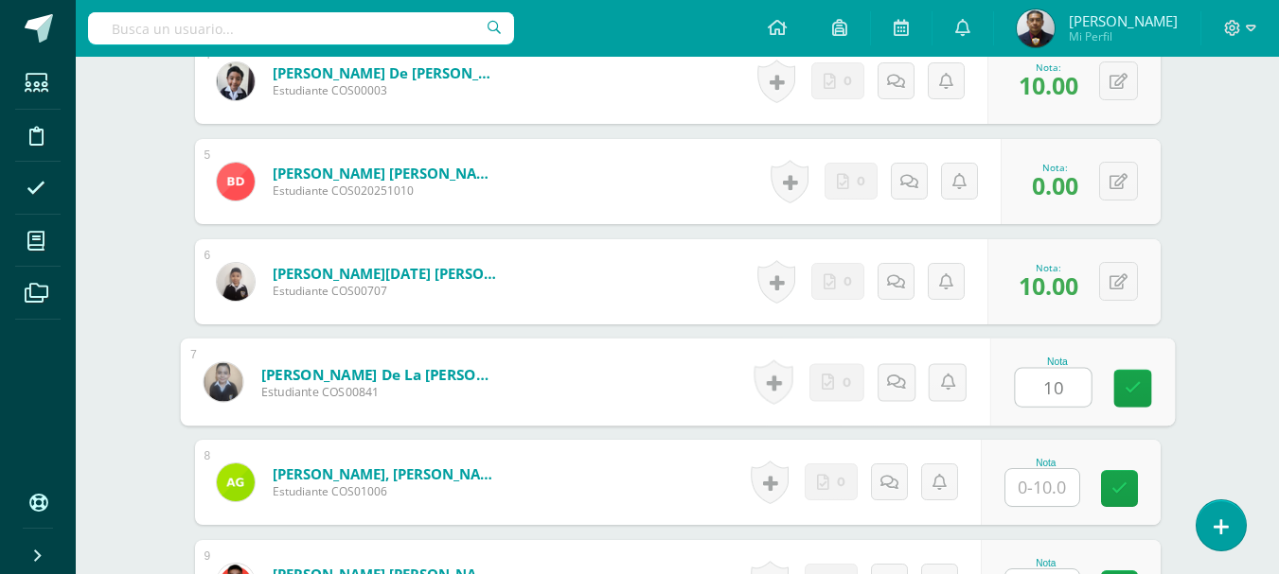
type input "10"
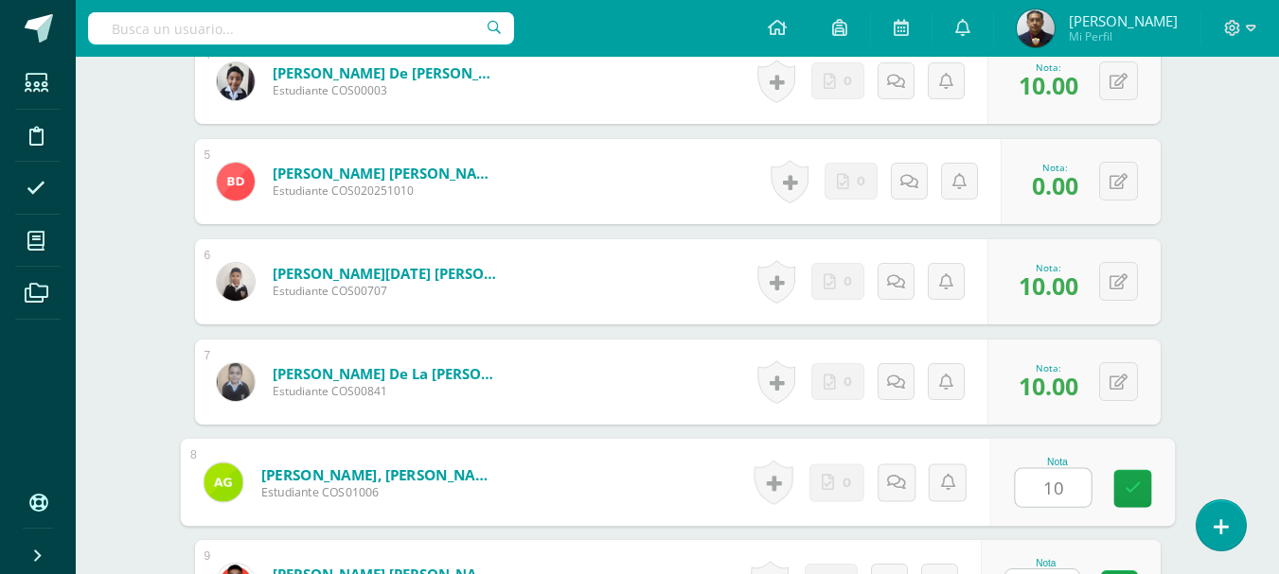
type input "10"
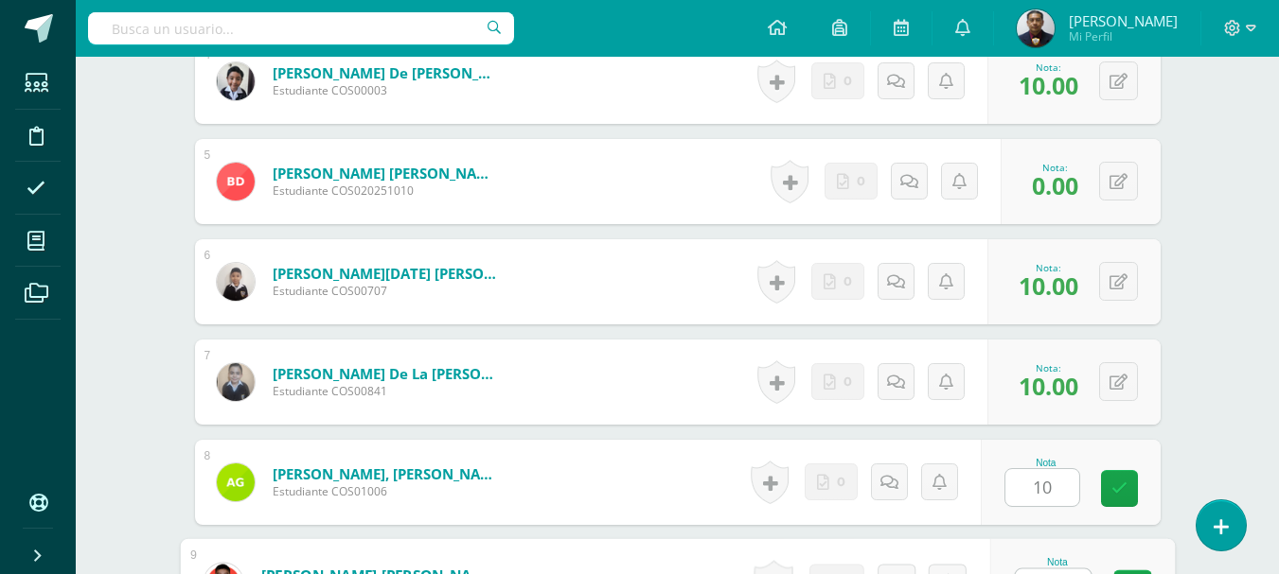
scroll to position [952, 0]
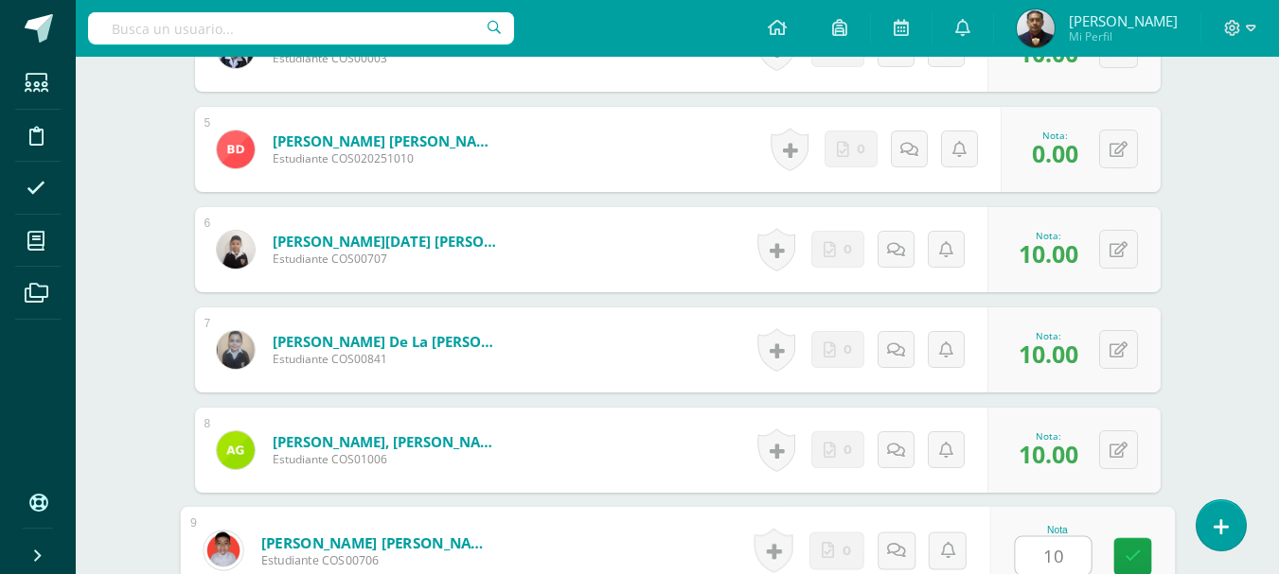
type input "10"
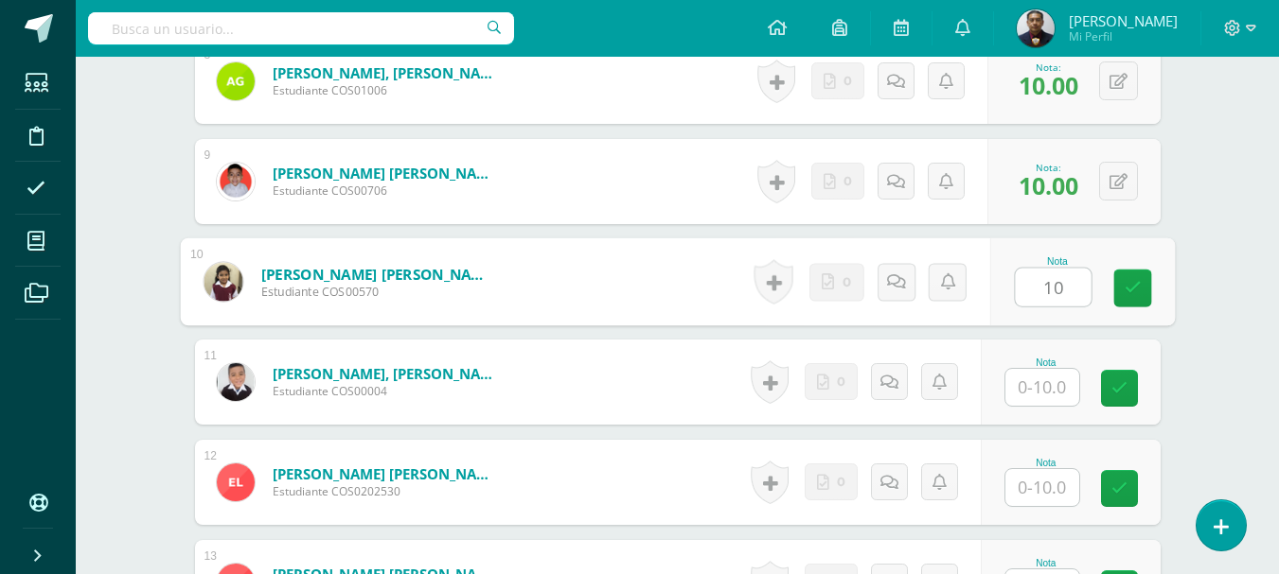
type input "10"
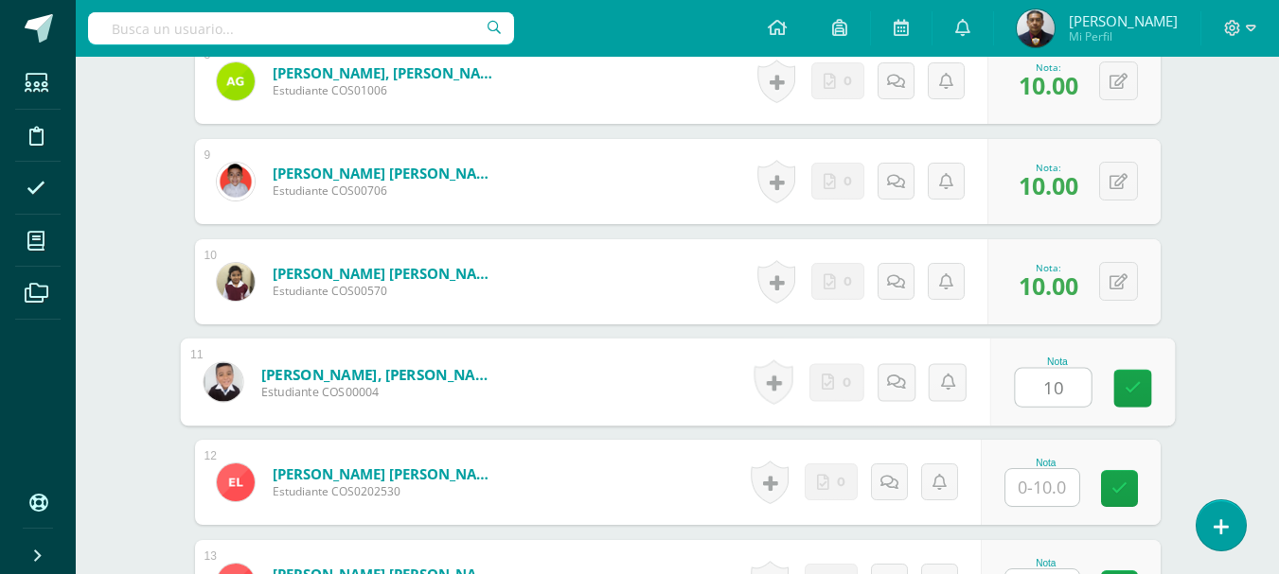
type input "10"
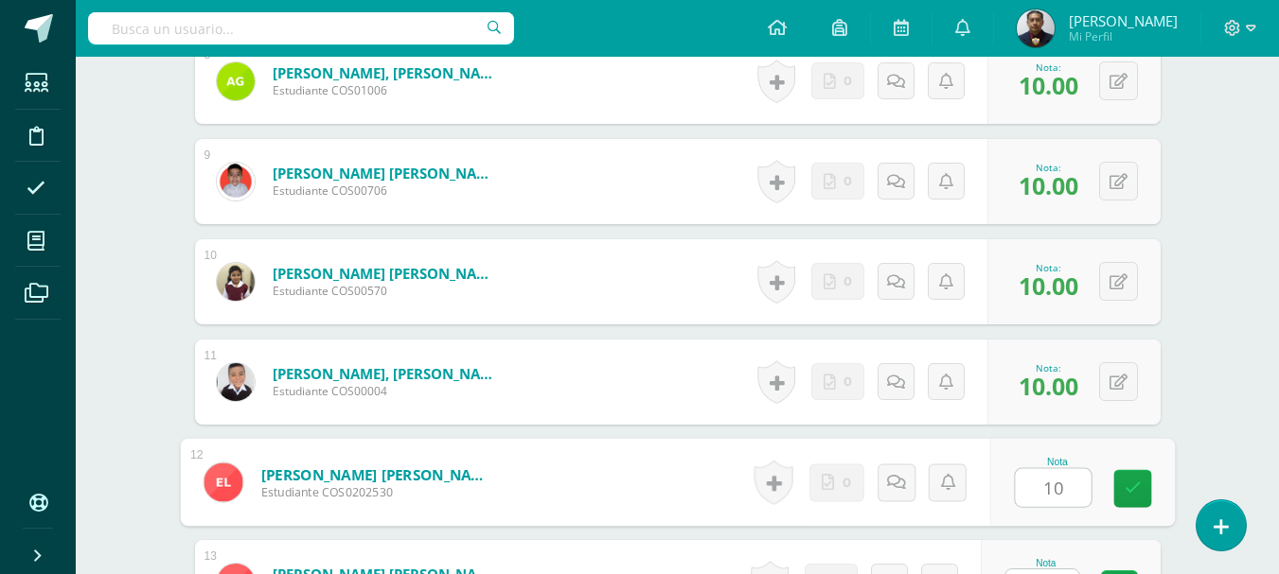
type input "10"
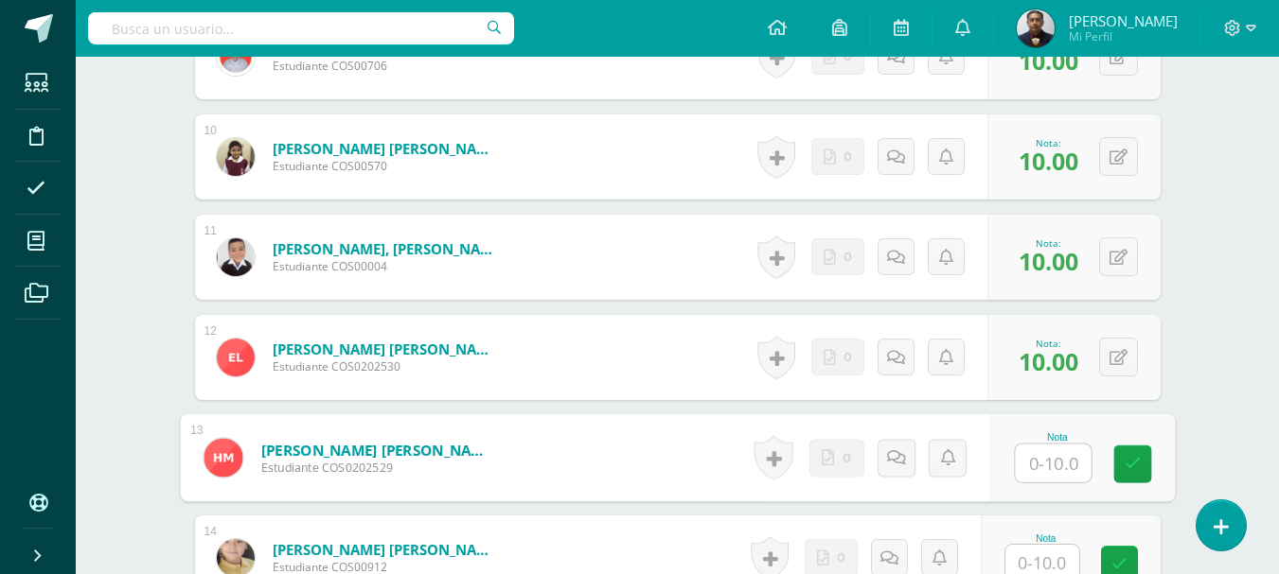
scroll to position [1637, 0]
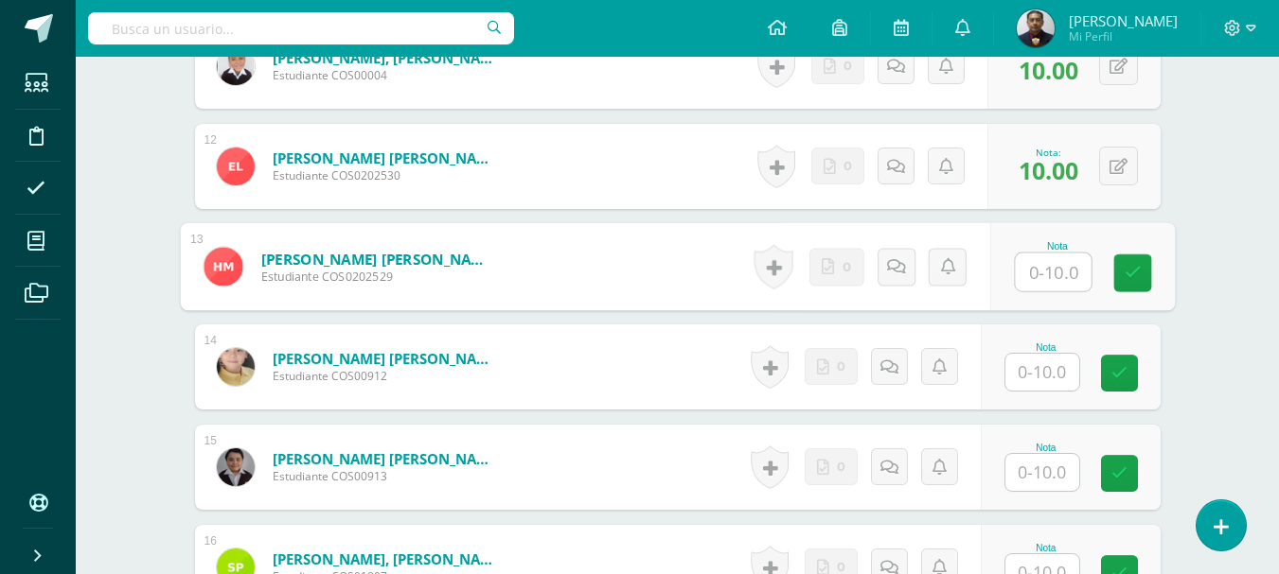
click at [1072, 277] on input "text" at bounding box center [1053, 273] width 76 height 38
type input "0"
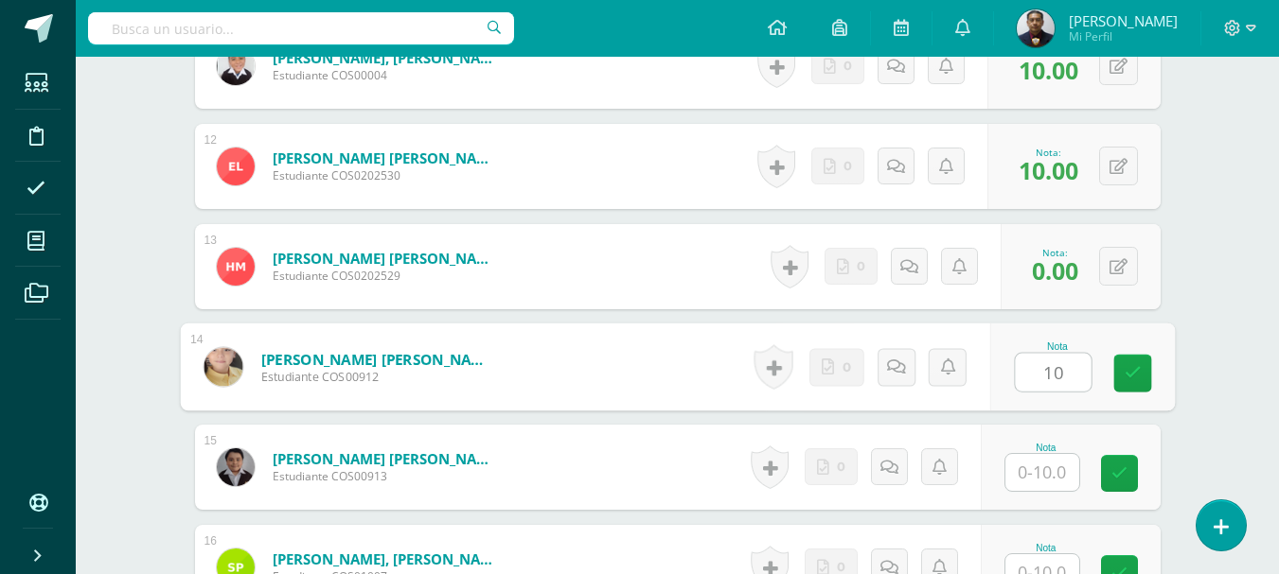
type input "10"
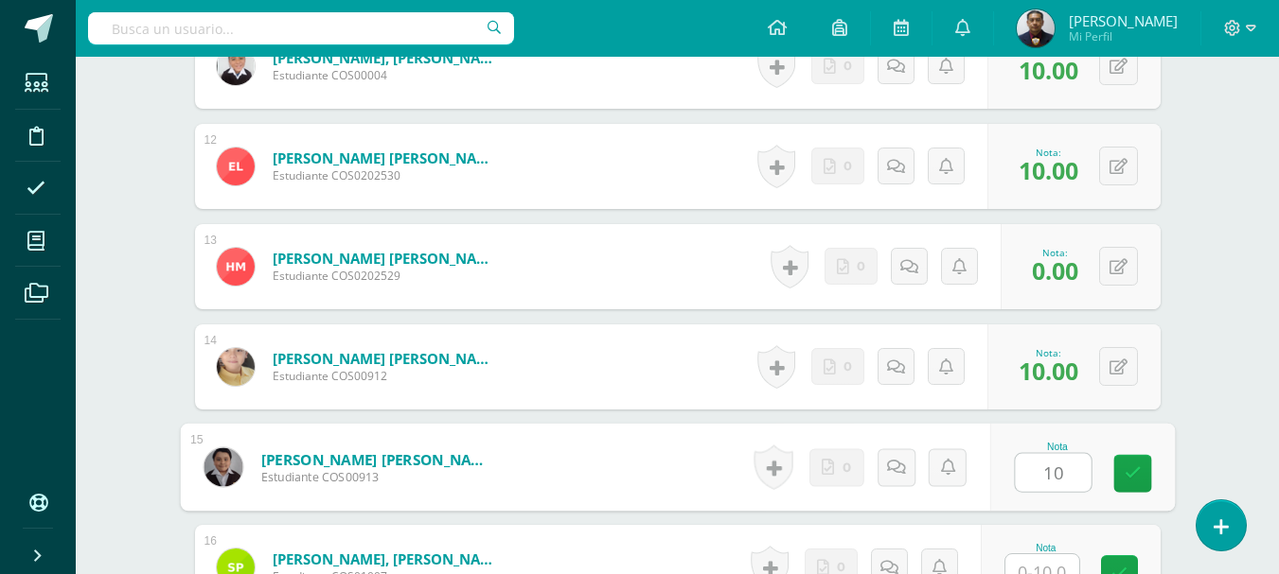
type input "10"
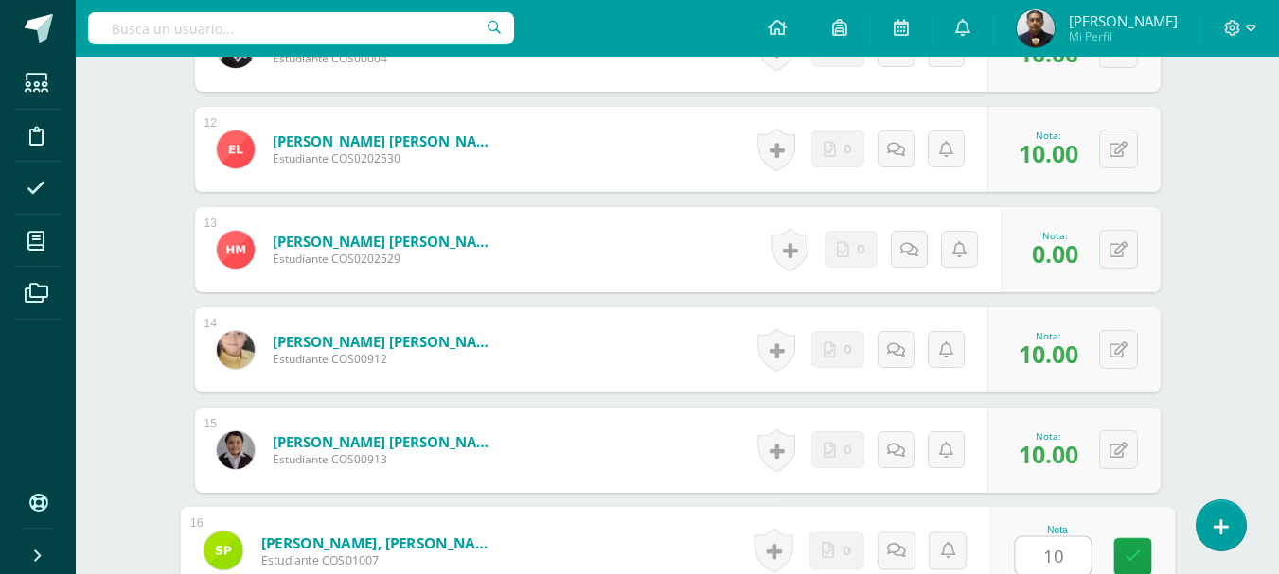
type input "10"
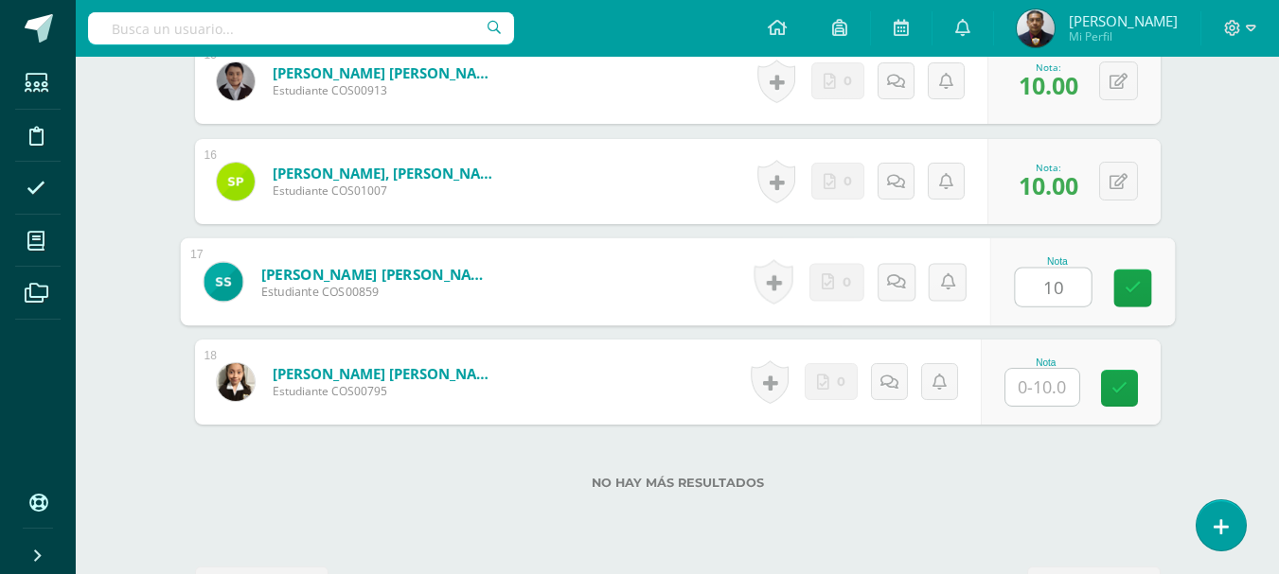
type input "10"
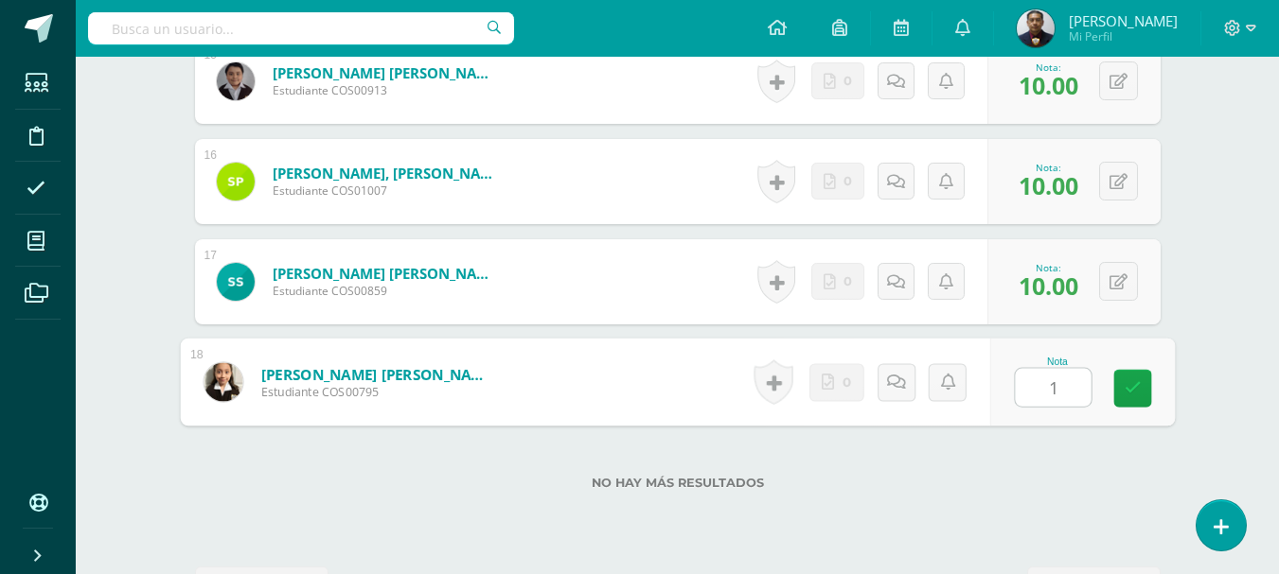
type input "10"
